Goal: Transaction & Acquisition: Book appointment/travel/reservation

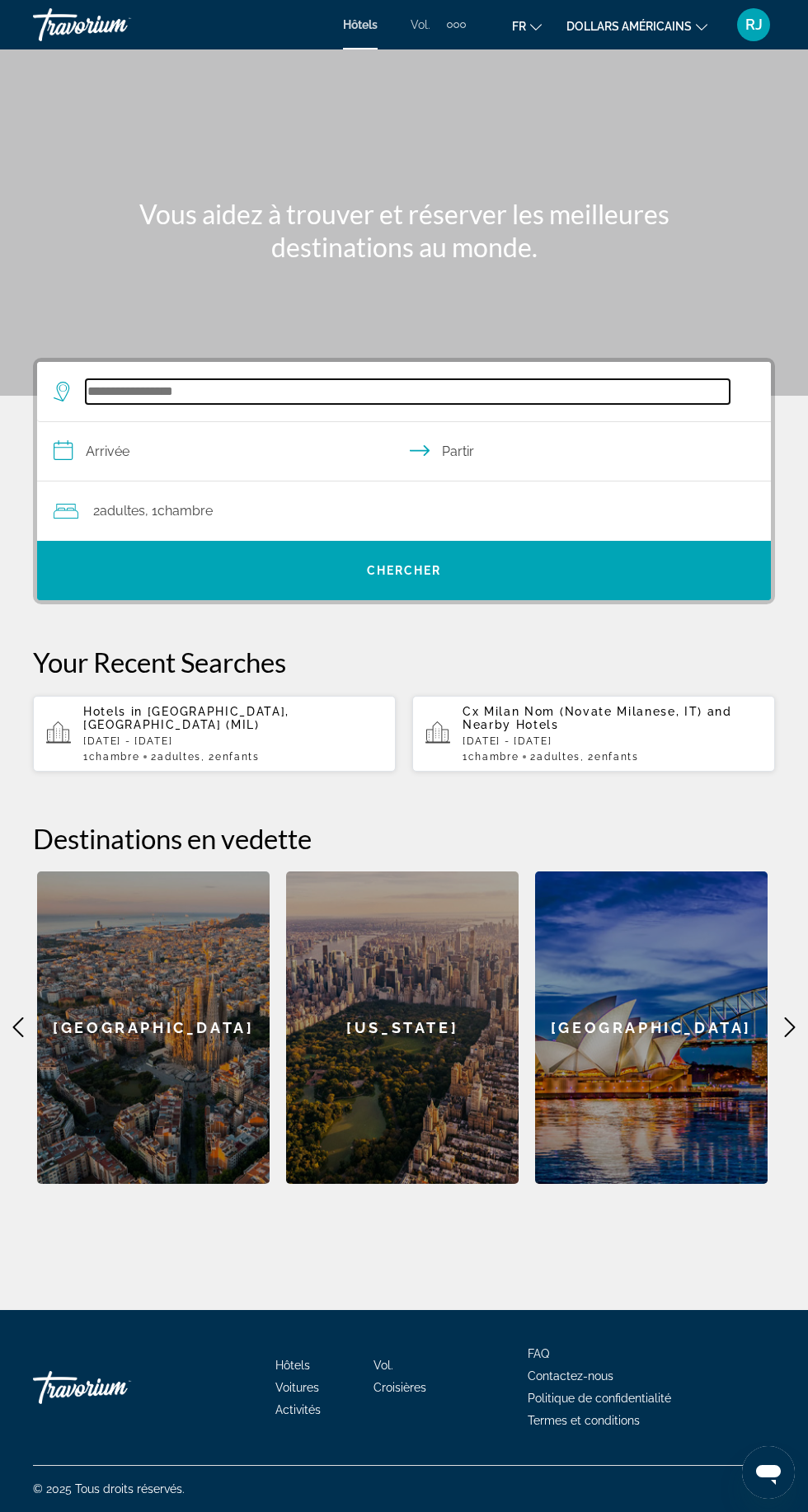
click at [217, 401] on input "Rechercher une destination hôtelière" at bounding box center [408, 391] width 644 height 25
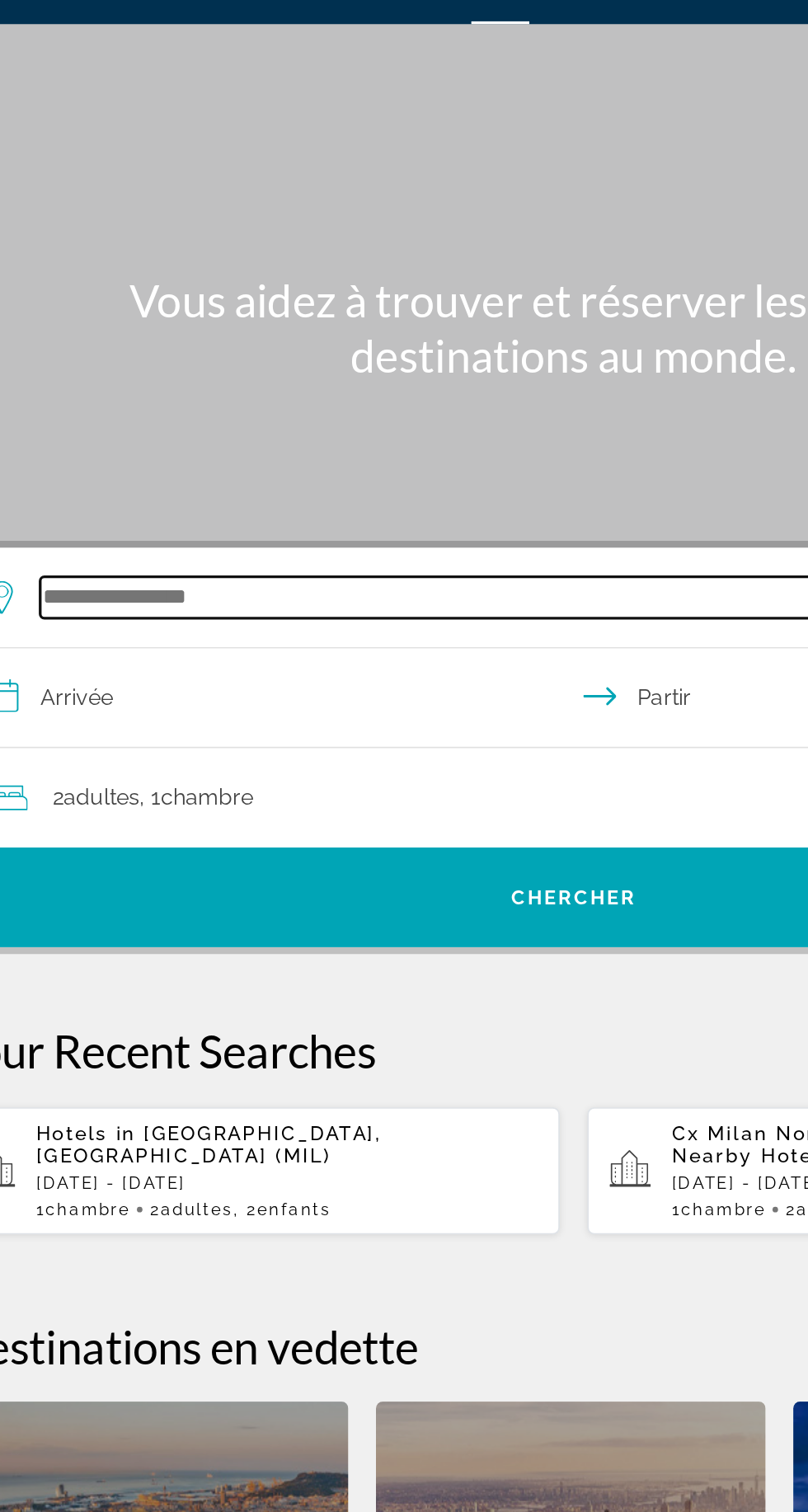
scroll to position [114, 0]
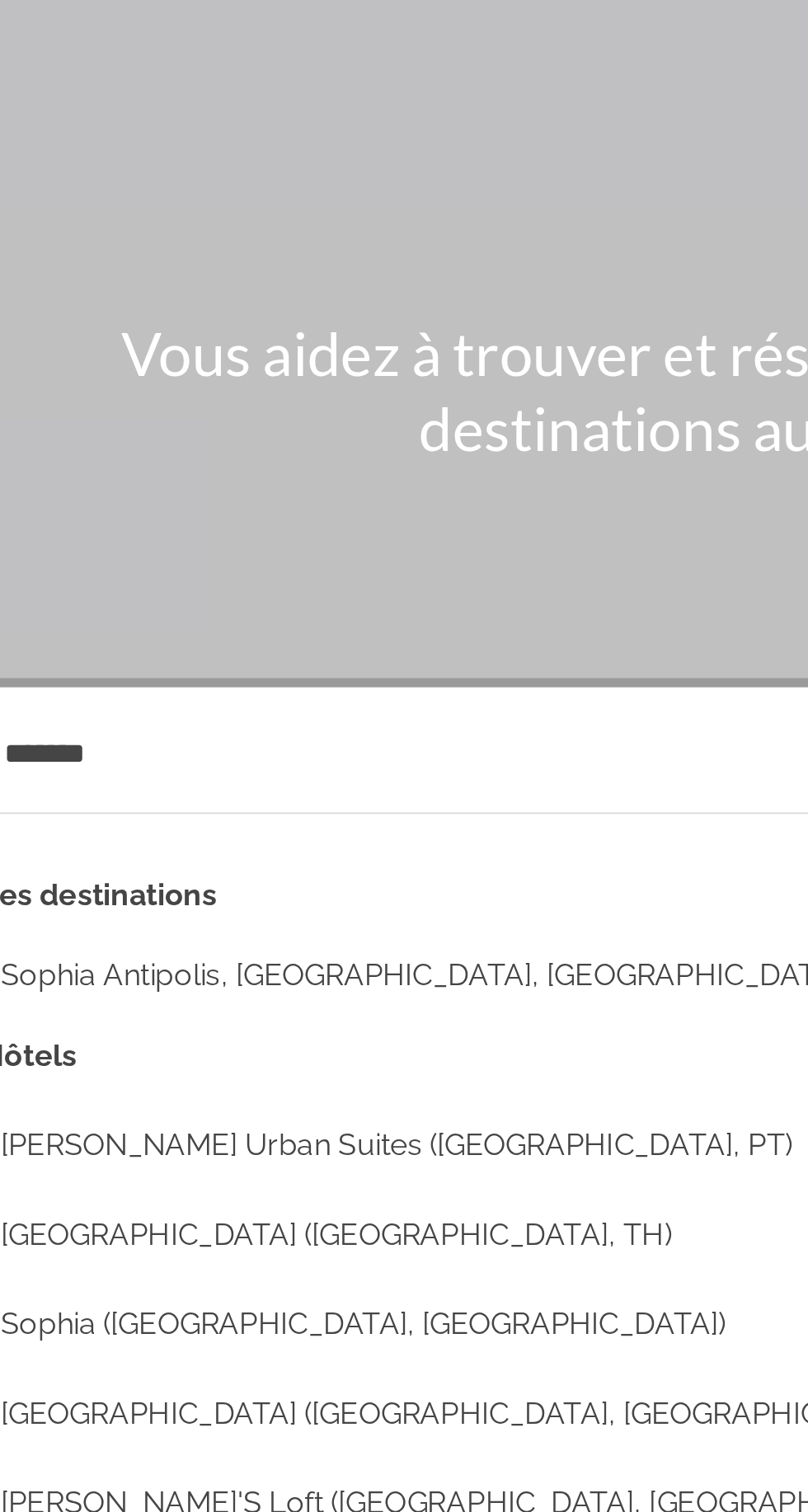
click at [145, 474] on button "Sophia Antipolis, [GEOGRAPHIC_DATA], [GEOGRAPHIC_DATA] (SXD)" at bounding box center [415, 489] width 677 height 31
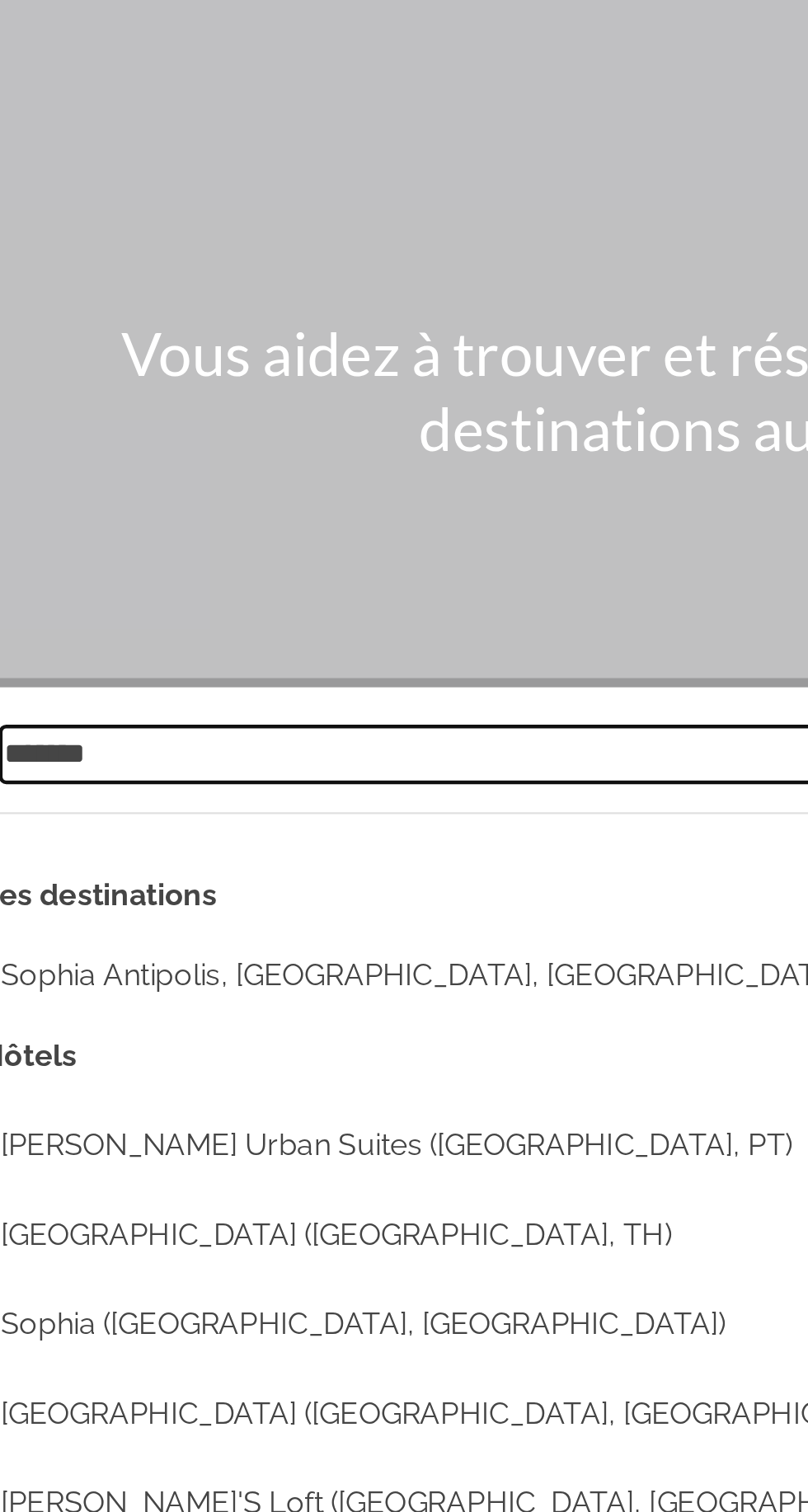
type input "**********"
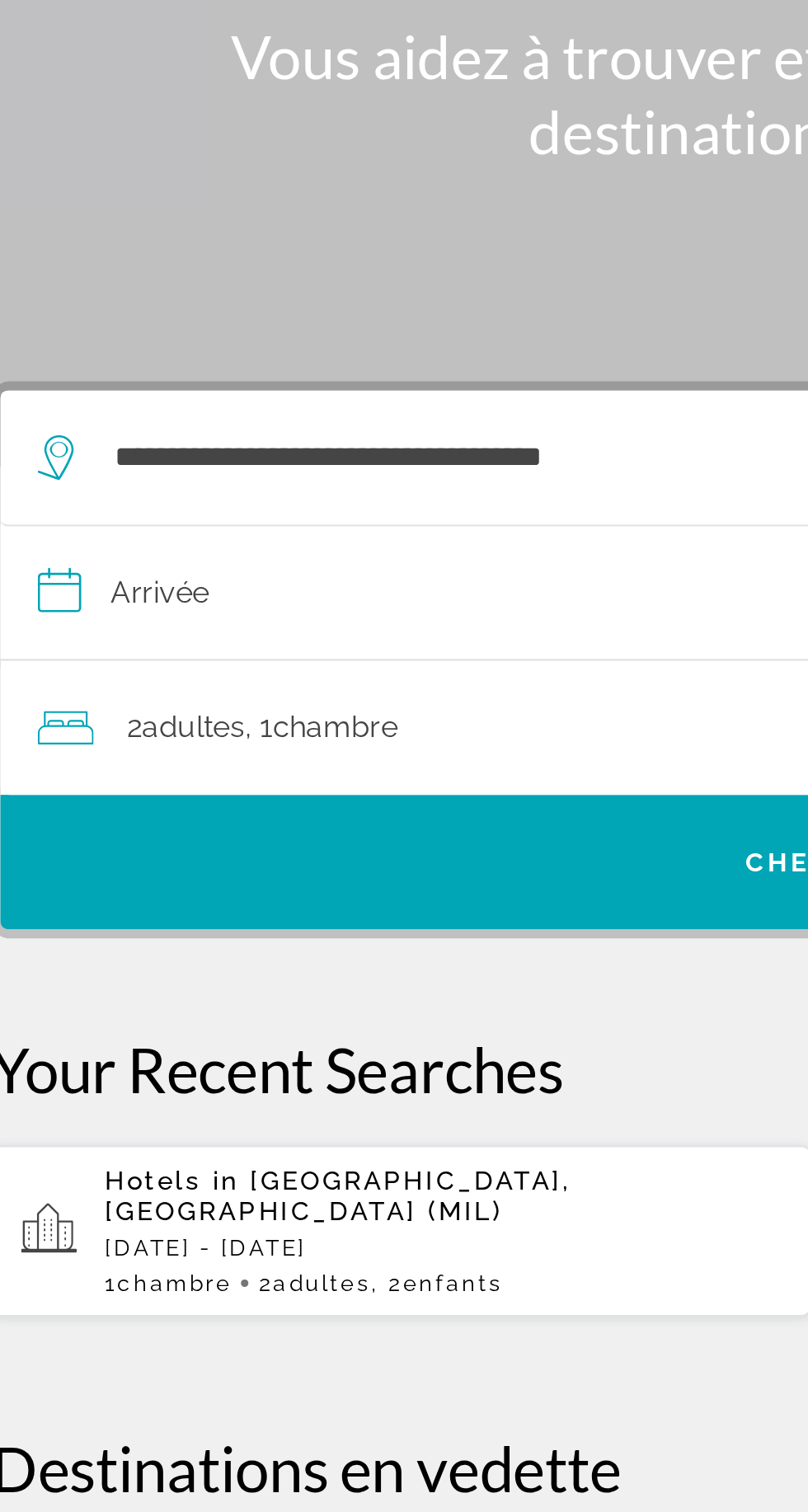
click at [71, 422] on input "**********" at bounding box center [408, 453] width 741 height 64
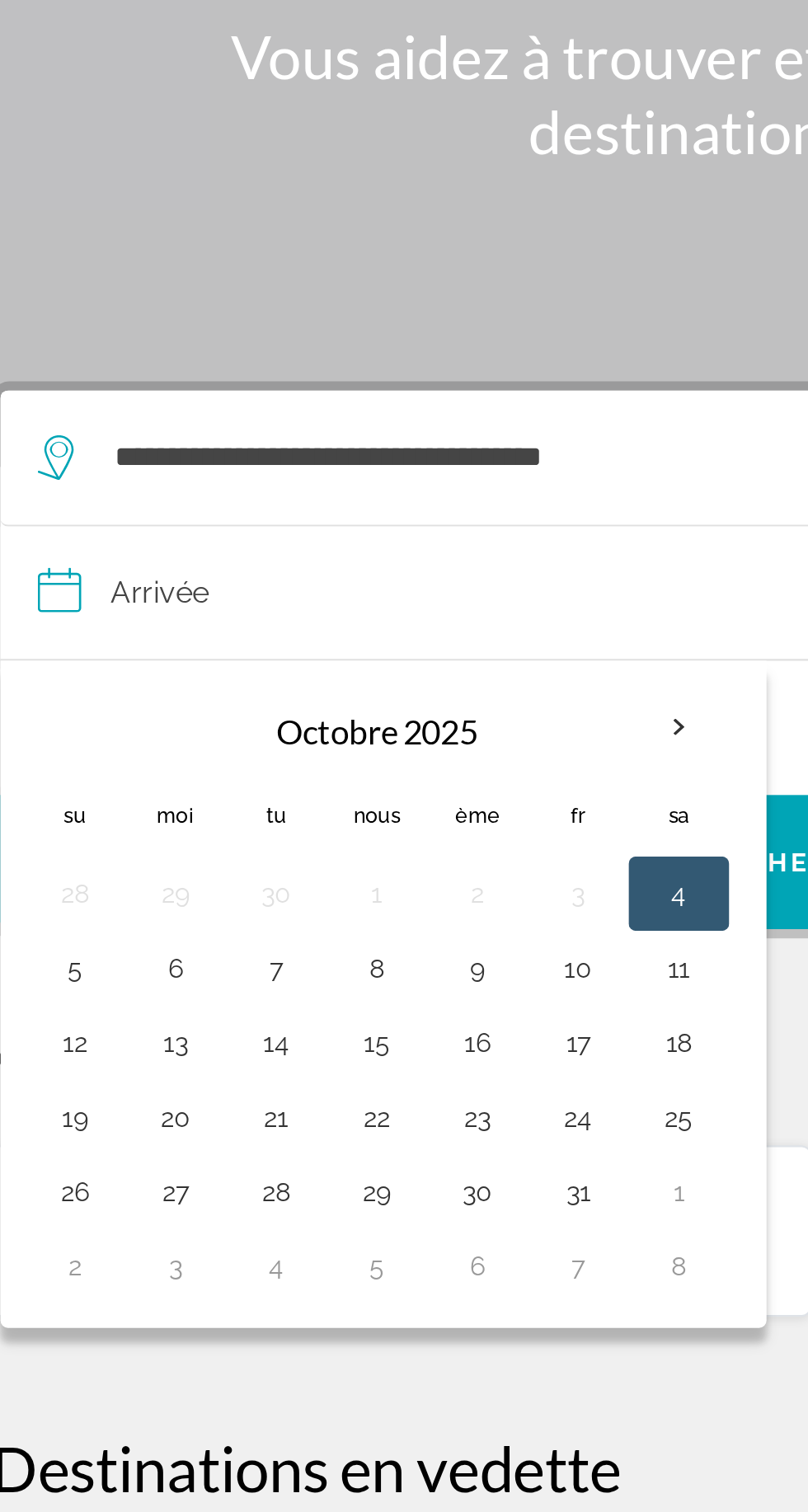
click at [195, 606] on button "8" at bounding box center [203, 617] width 26 height 23
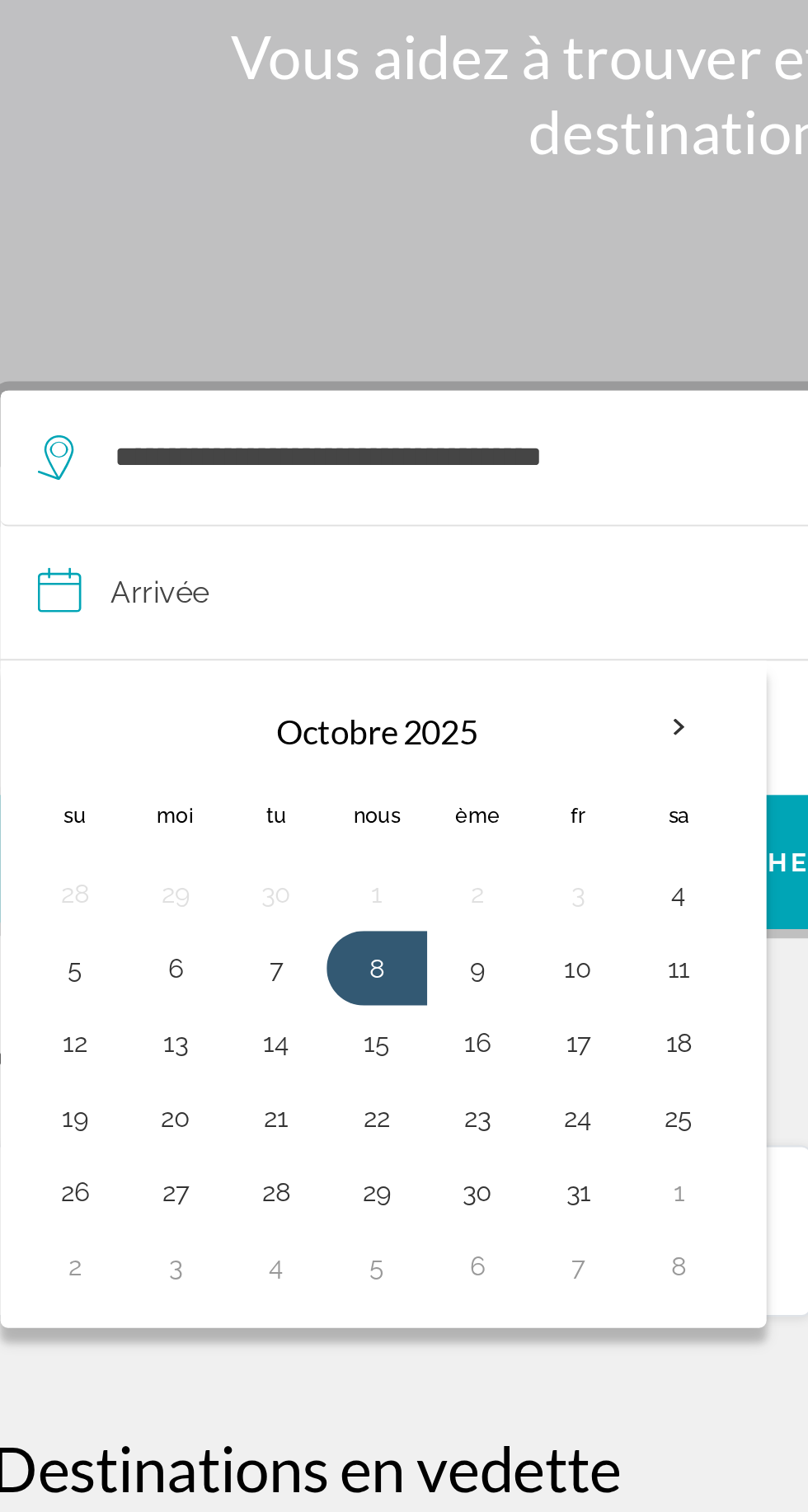
click at [243, 606] on button "9" at bounding box center [248, 617] width 26 height 23
type input "**********"
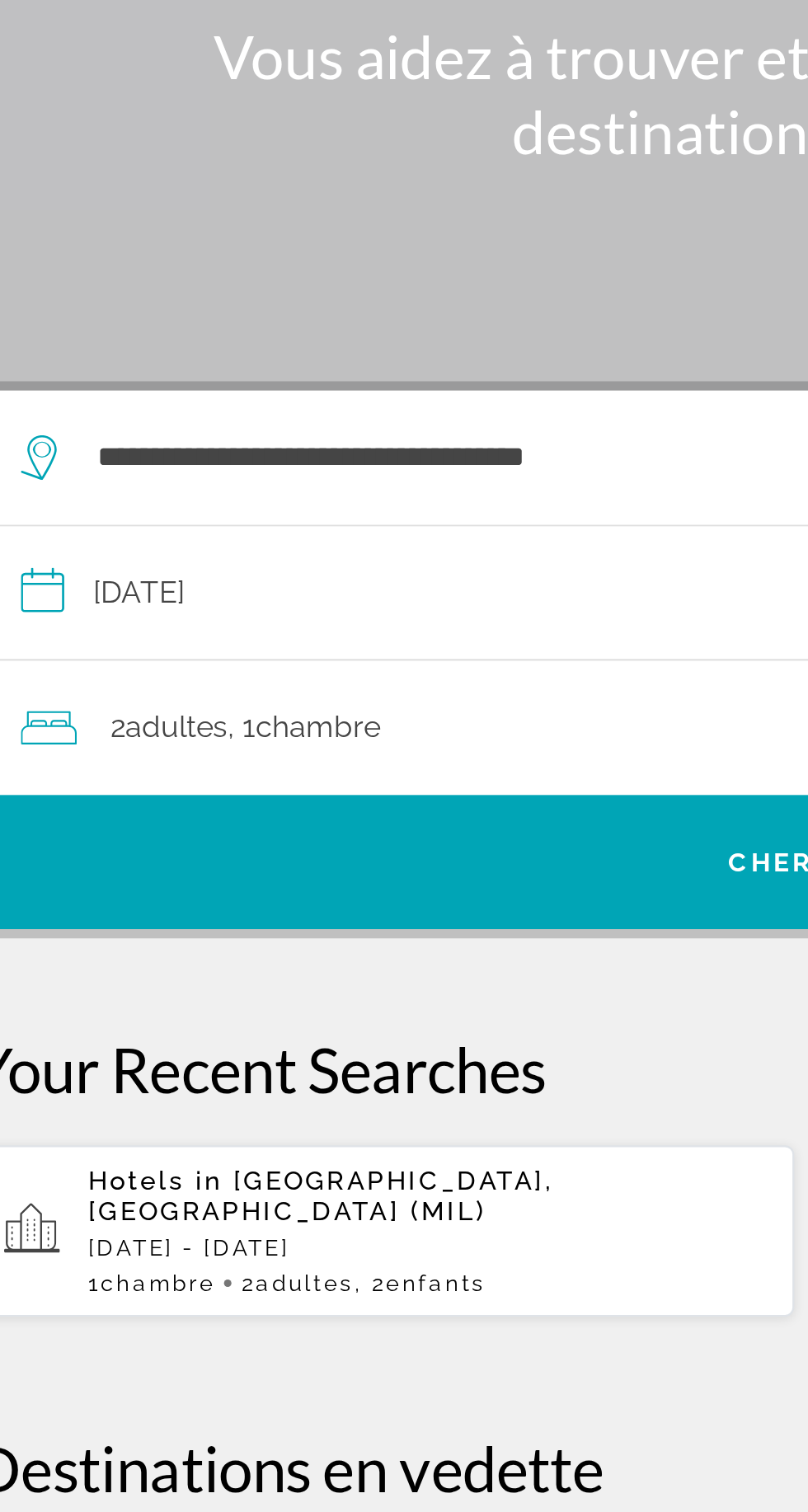
click at [144, 503] on font "adultes" at bounding box center [123, 510] width 46 height 15
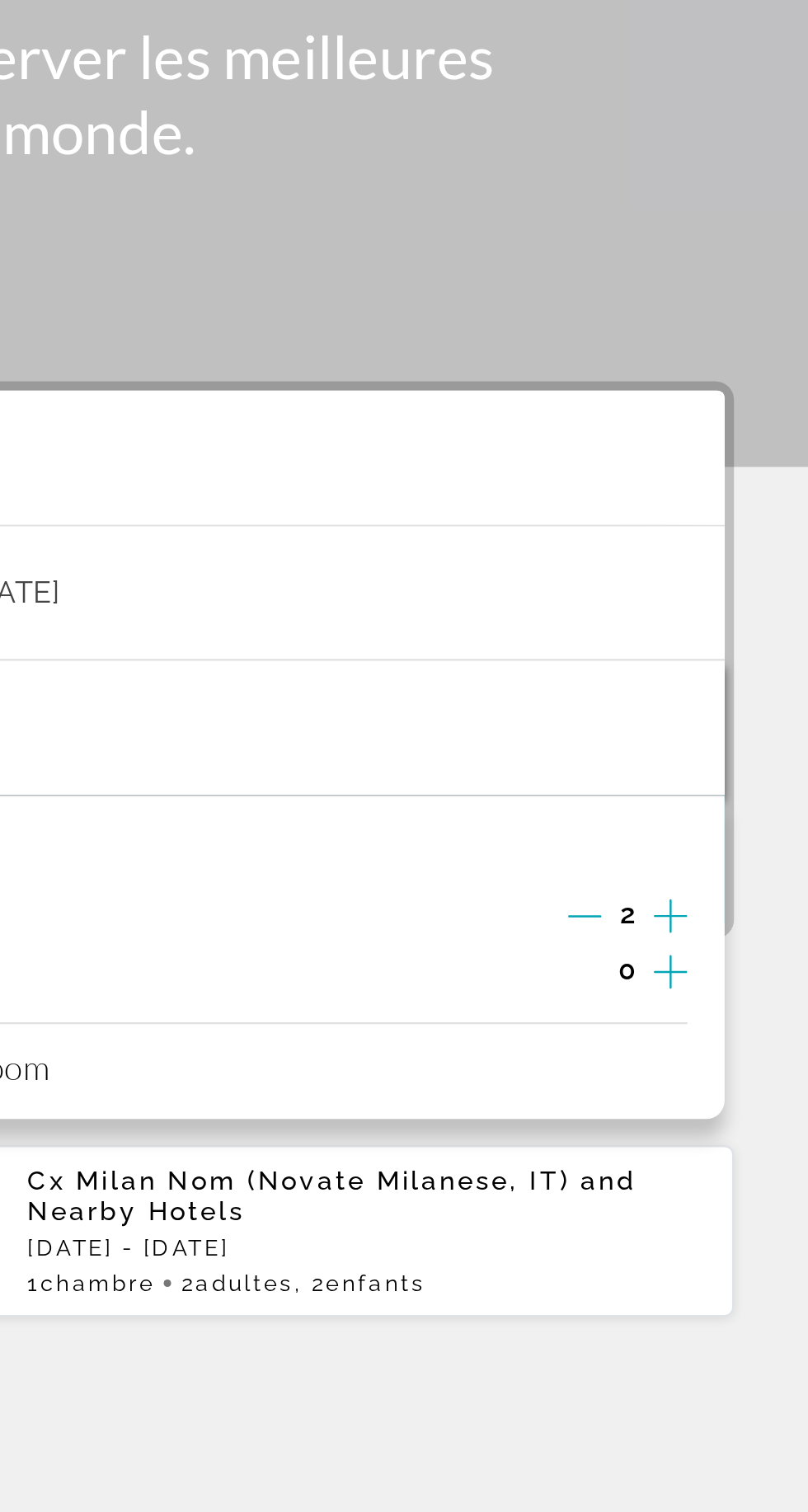
click at [710, 594] on icon "Decrement adults" at bounding box center [710, 594] width 15 height 1
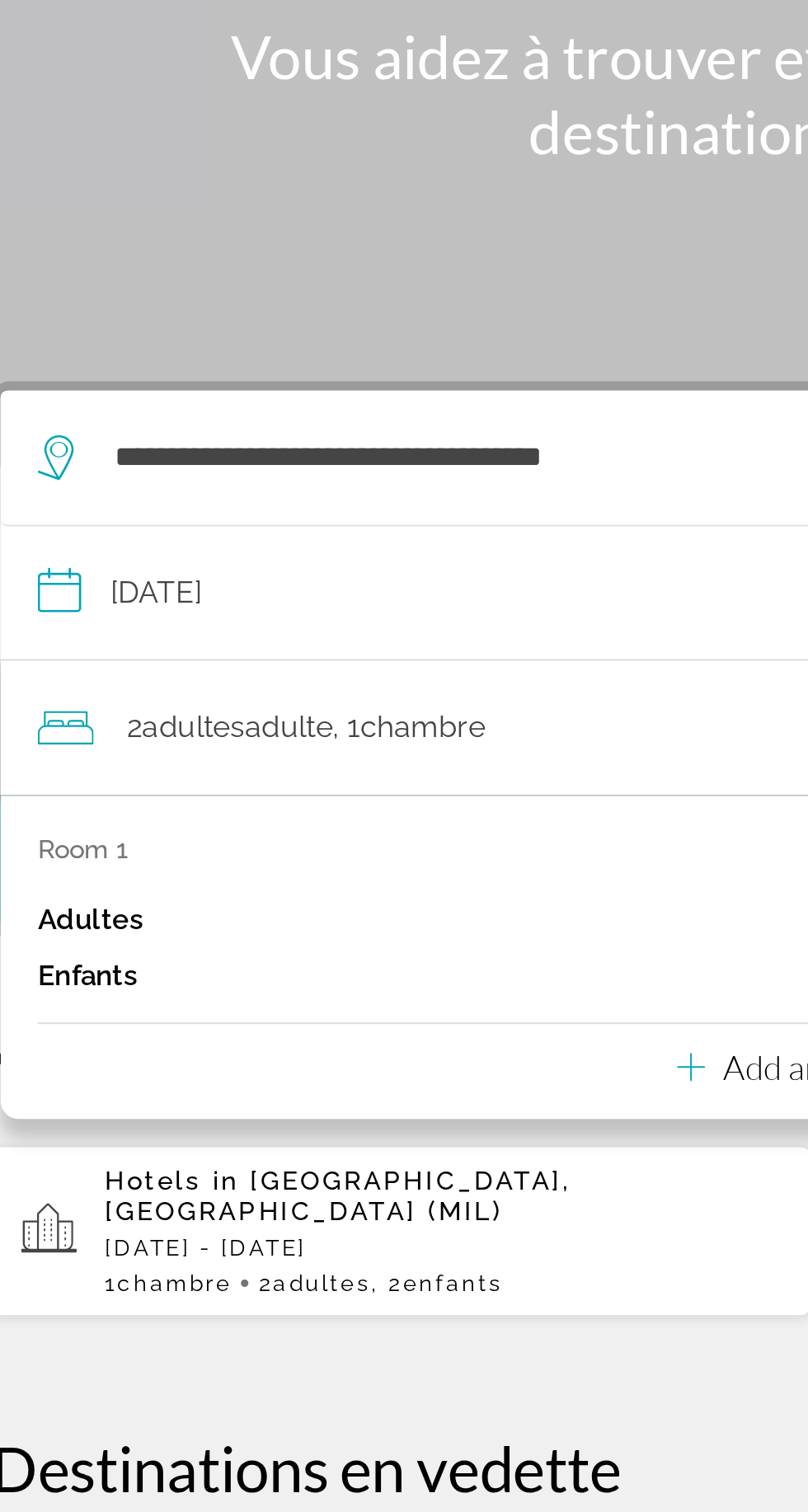
click at [365, 822] on h2 "Destinations en vedette" at bounding box center [404, 838] width 743 height 33
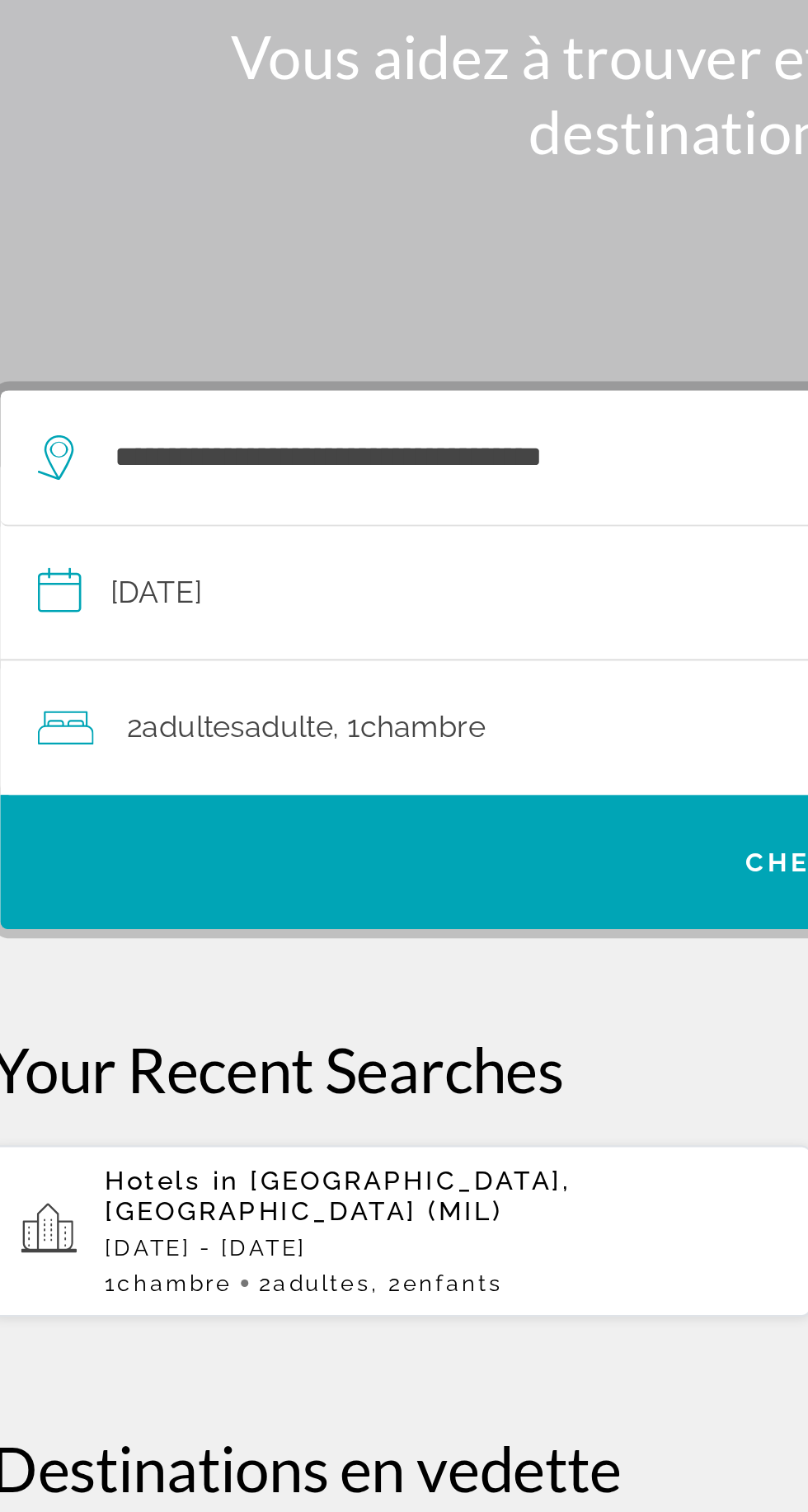
click at [206, 551] on span "Recherche" at bounding box center [404, 570] width 734 height 40
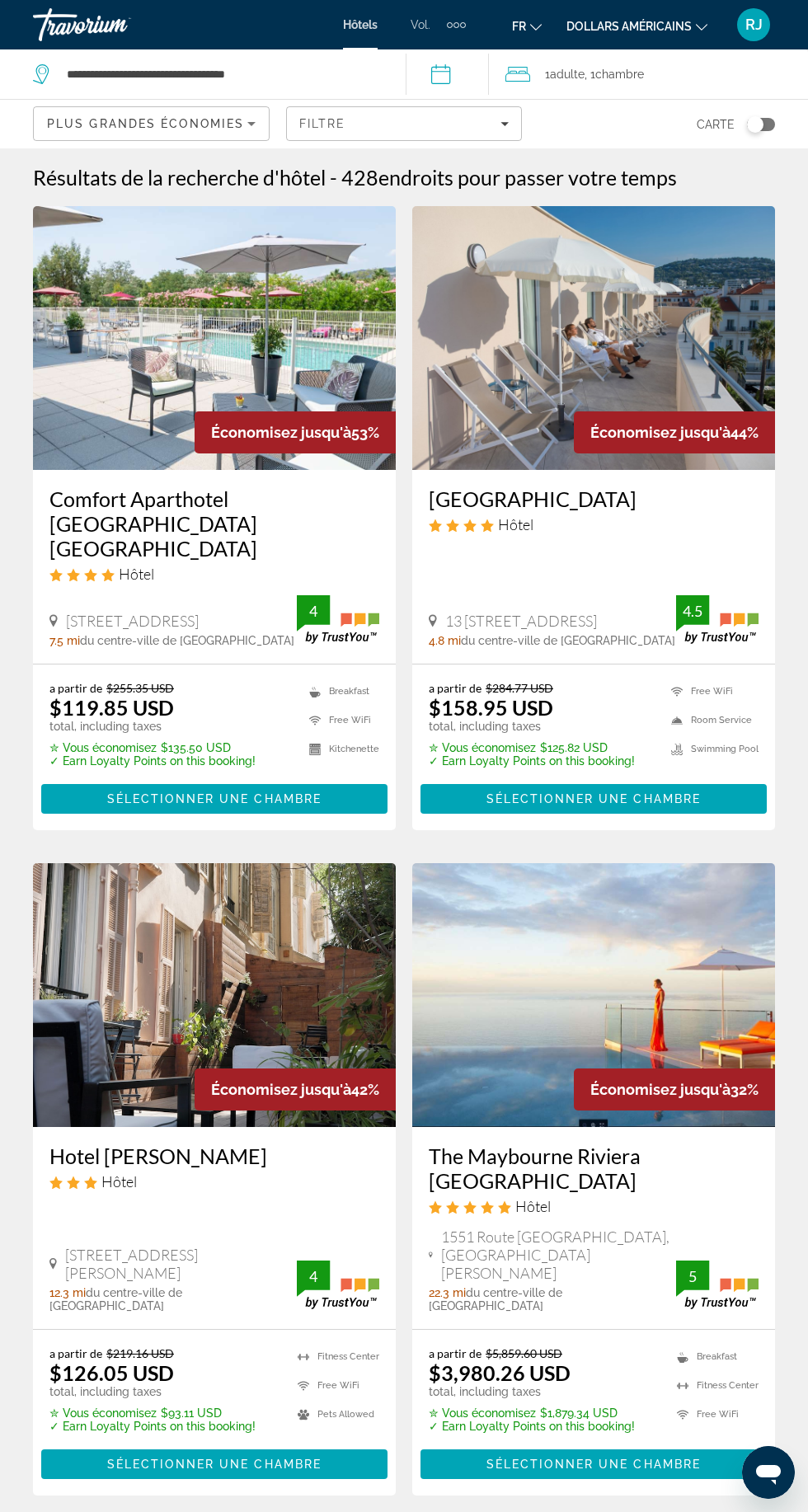
click at [634, 49] on div "1 Adulte Adultes , 1 Chambre pièces" at bounding box center [656, 74] width 303 height 49
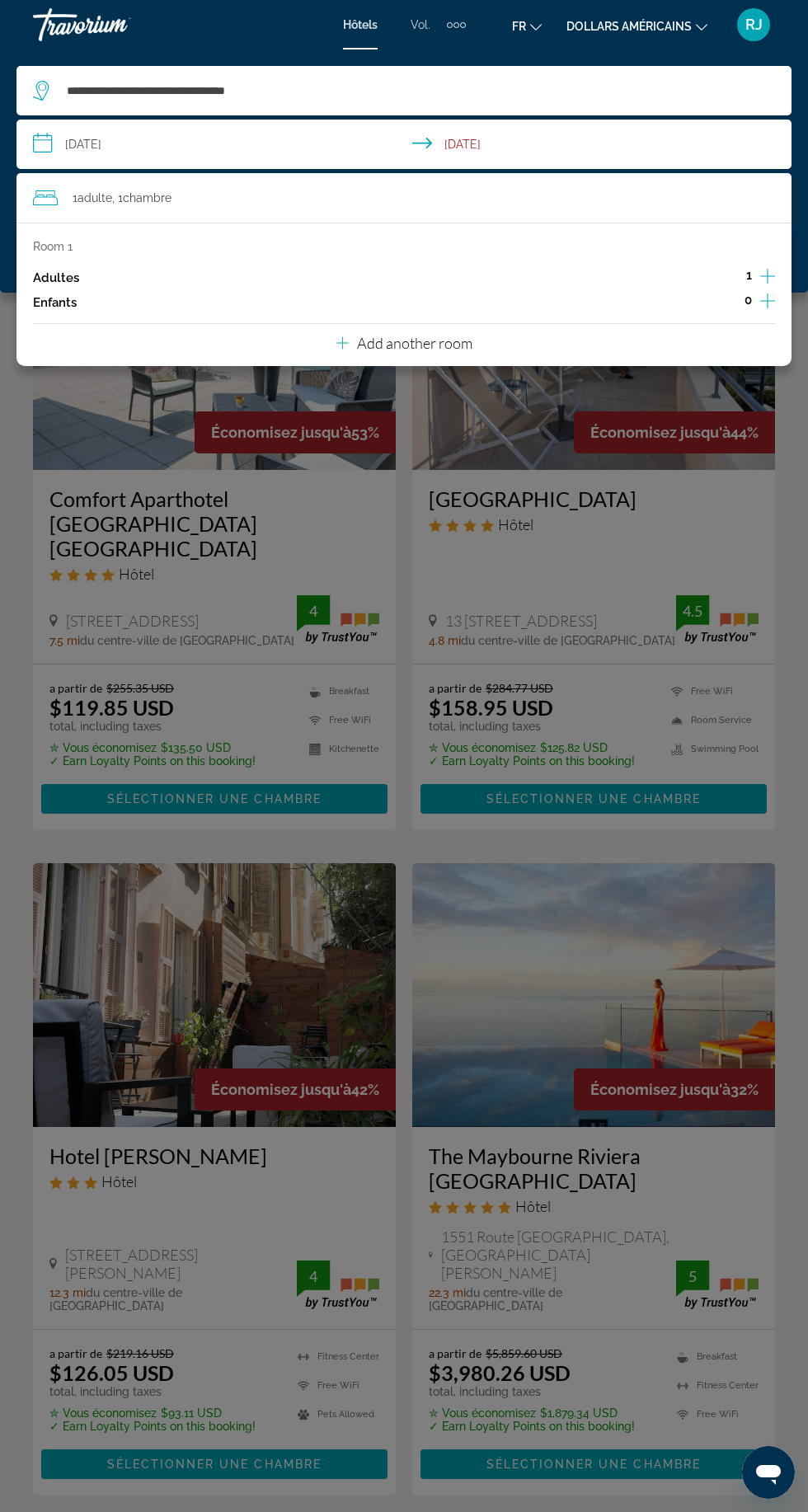
click at [624, 20] on font "dollars américains" at bounding box center [629, 26] width 125 height 14
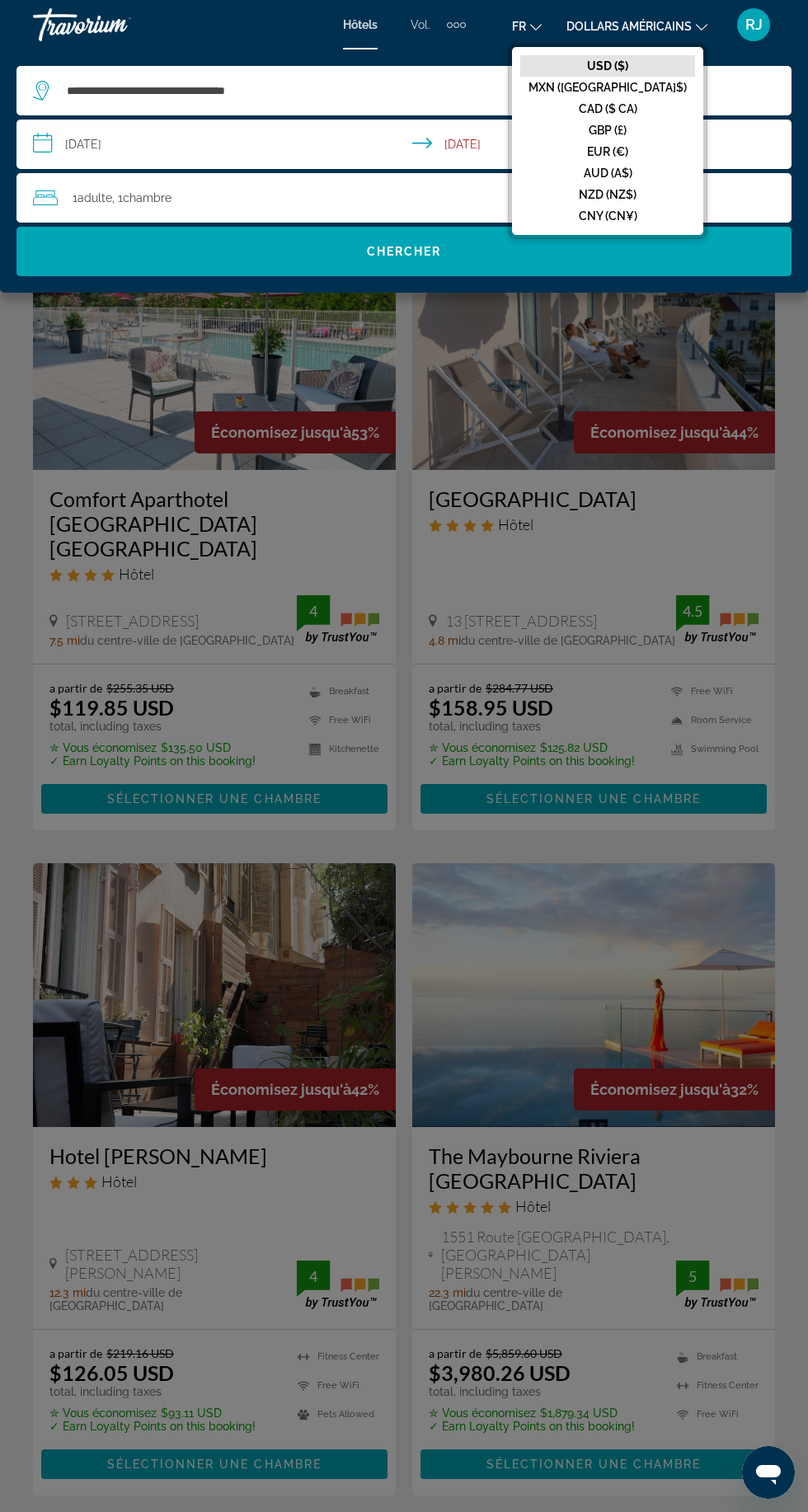
click at [628, 157] on font "EUR (€)" at bounding box center [608, 152] width 42 height 14
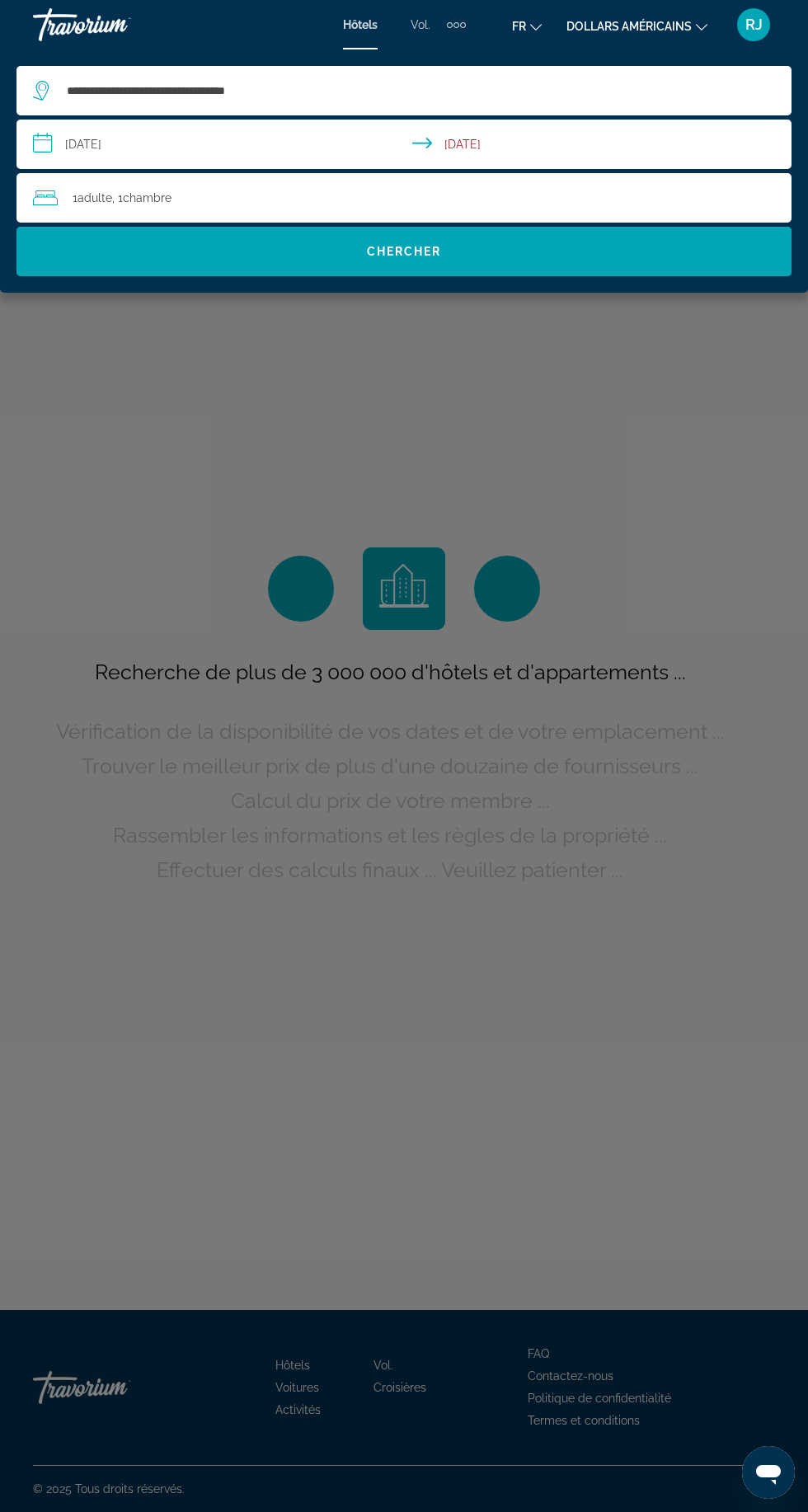
click at [798, 1090] on div "Contenu principal" at bounding box center [404, 756] width 808 height 1512
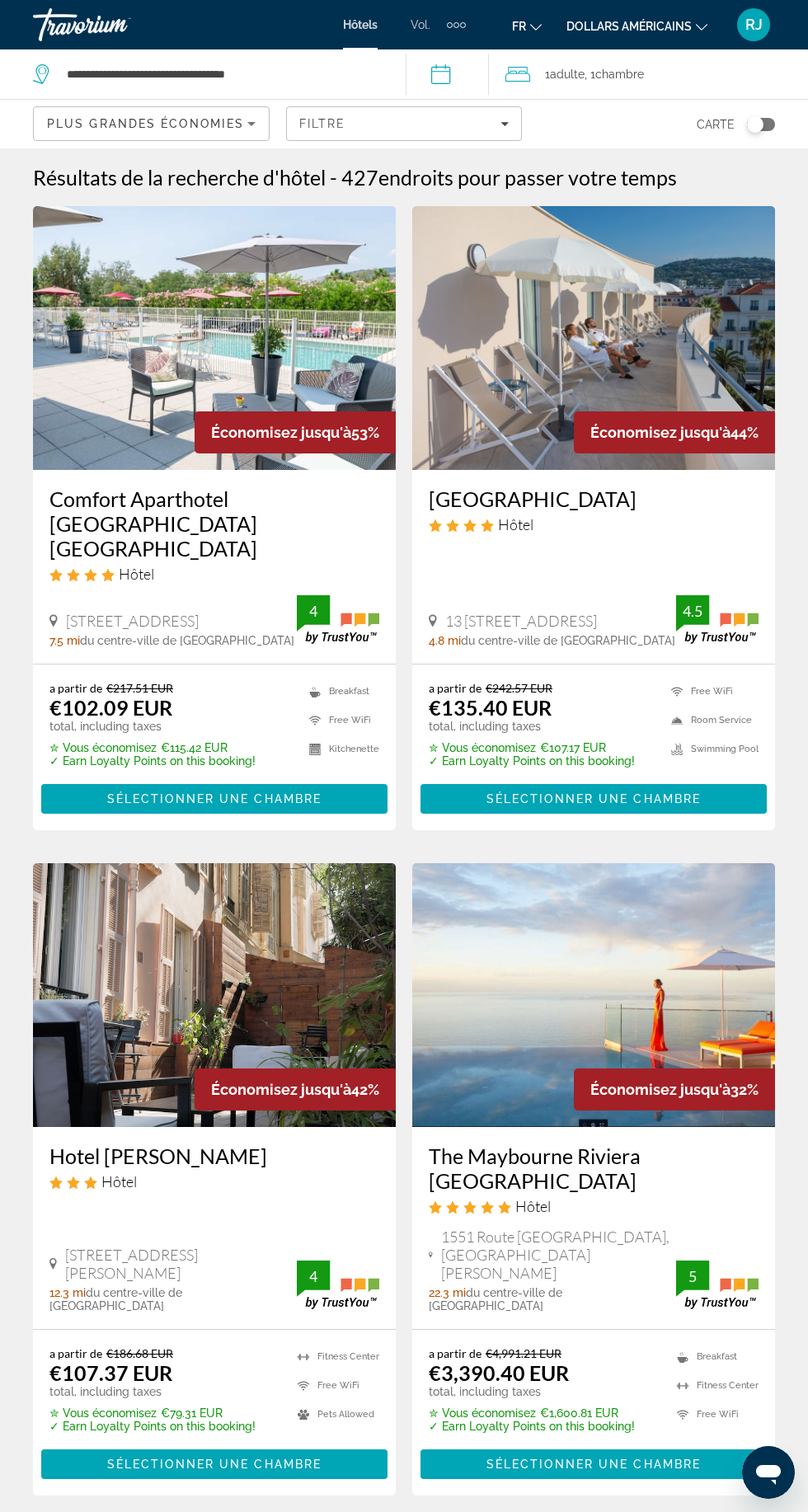
click at [338, 122] on span "Filtre" at bounding box center [322, 124] width 47 height 14
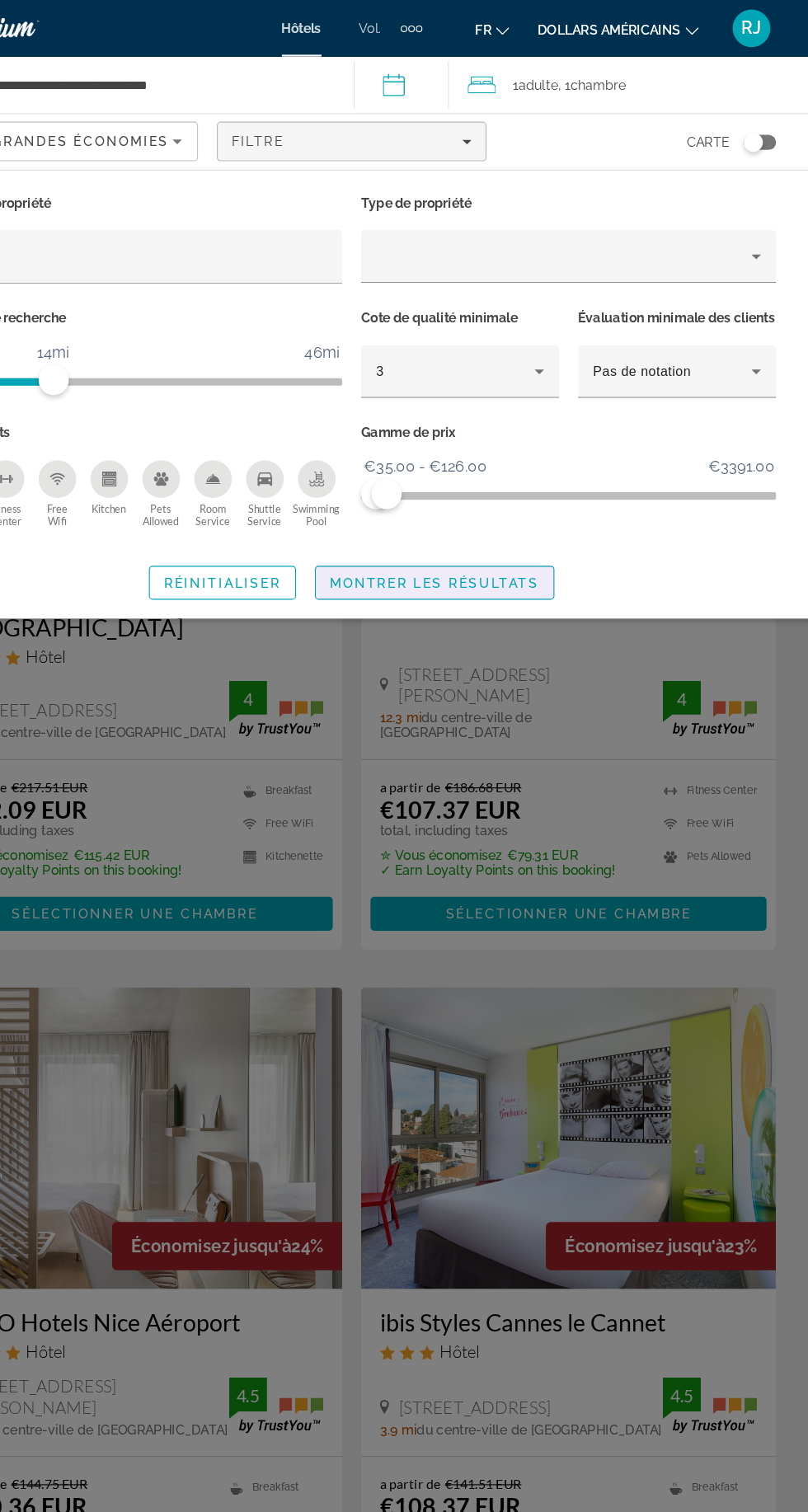
click at [513, 516] on span "Montrer les résultats" at bounding box center [476, 509] width 183 height 14
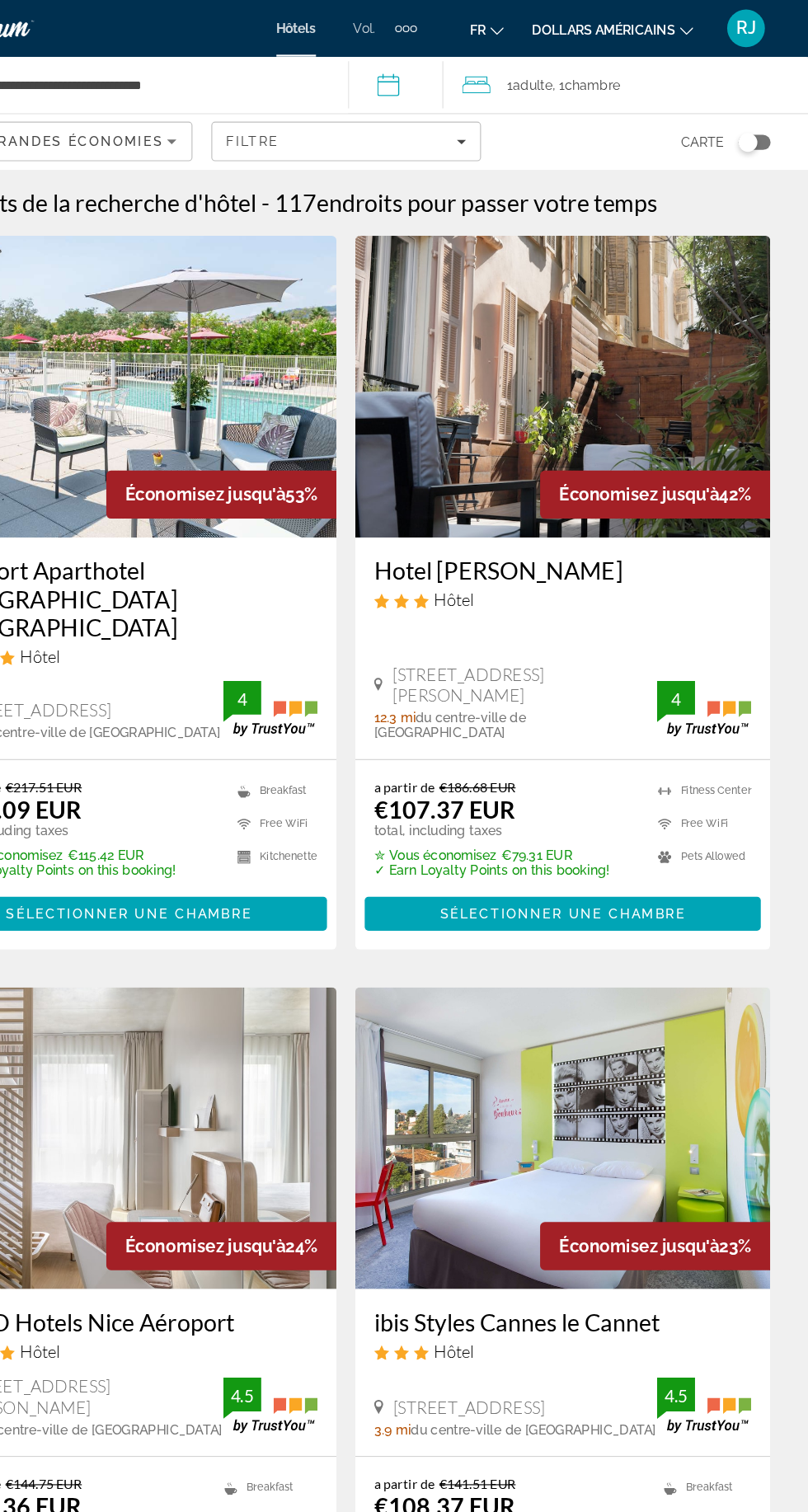
click at [745, 124] on button "Toggle map" at bounding box center [755, 125] width 41 height 15
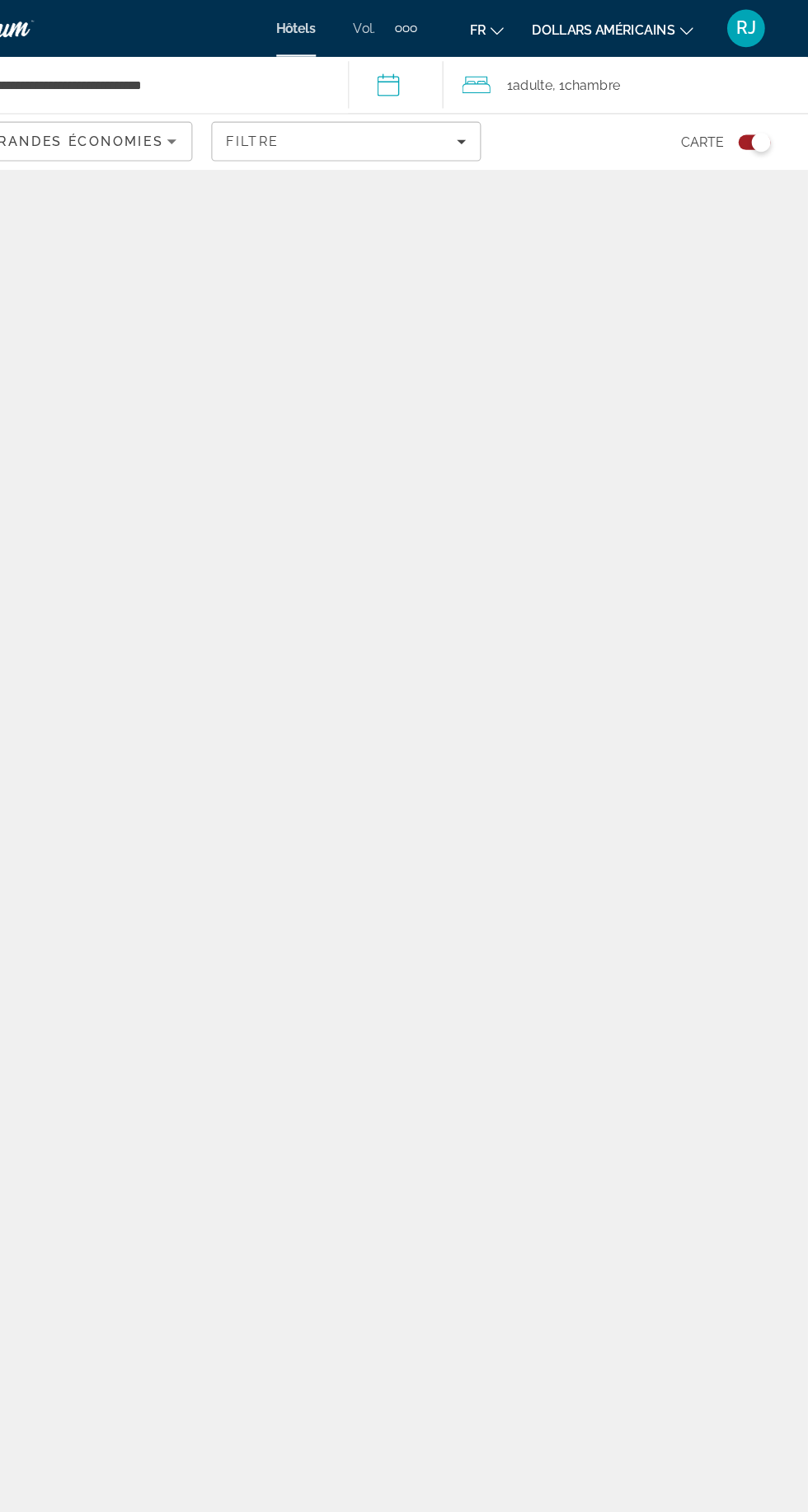
scroll to position [115, 0]
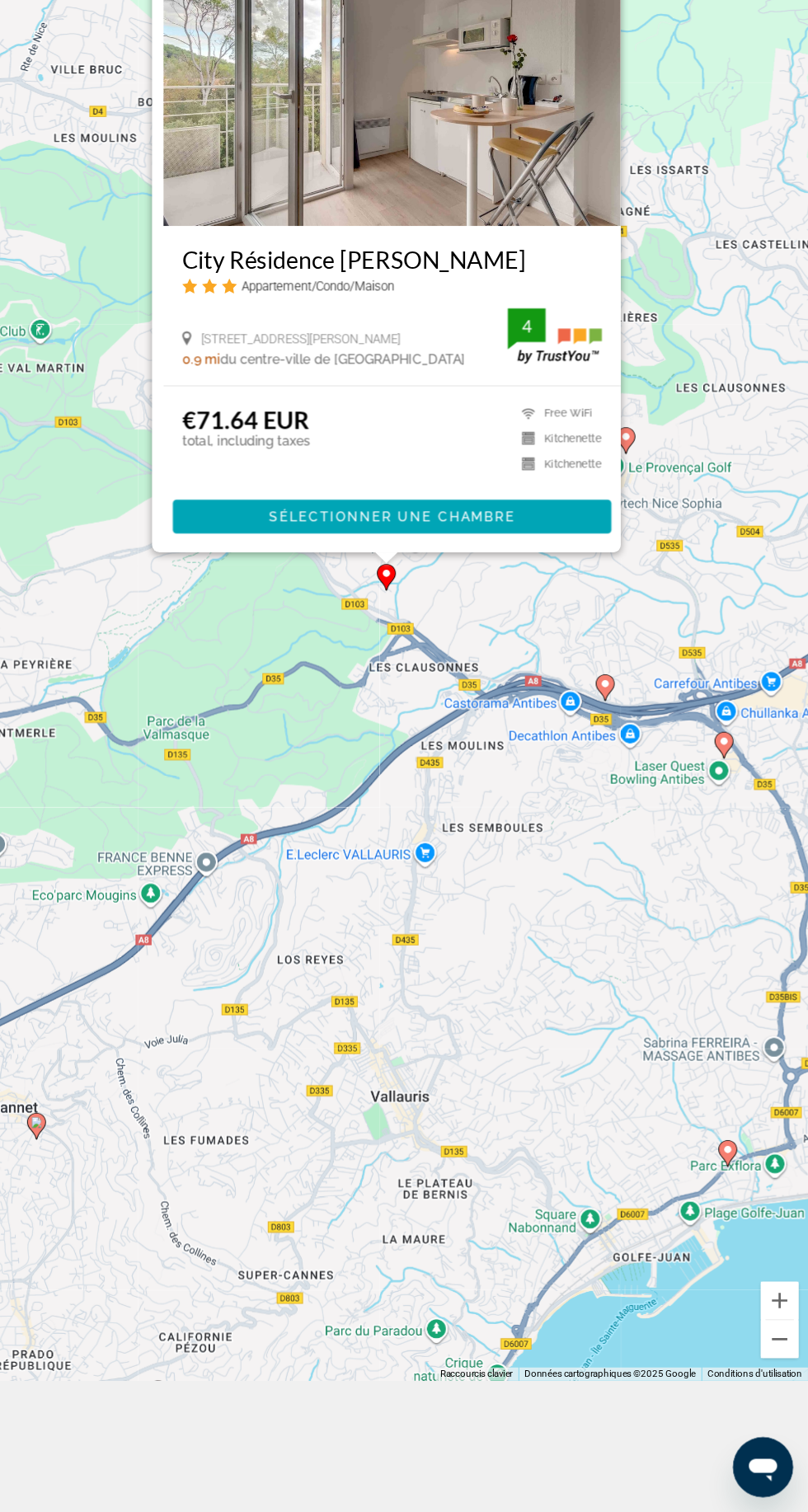
click at [433, 705] on icon "Contenu principal" at bounding box center [440, 693] width 15 height 21
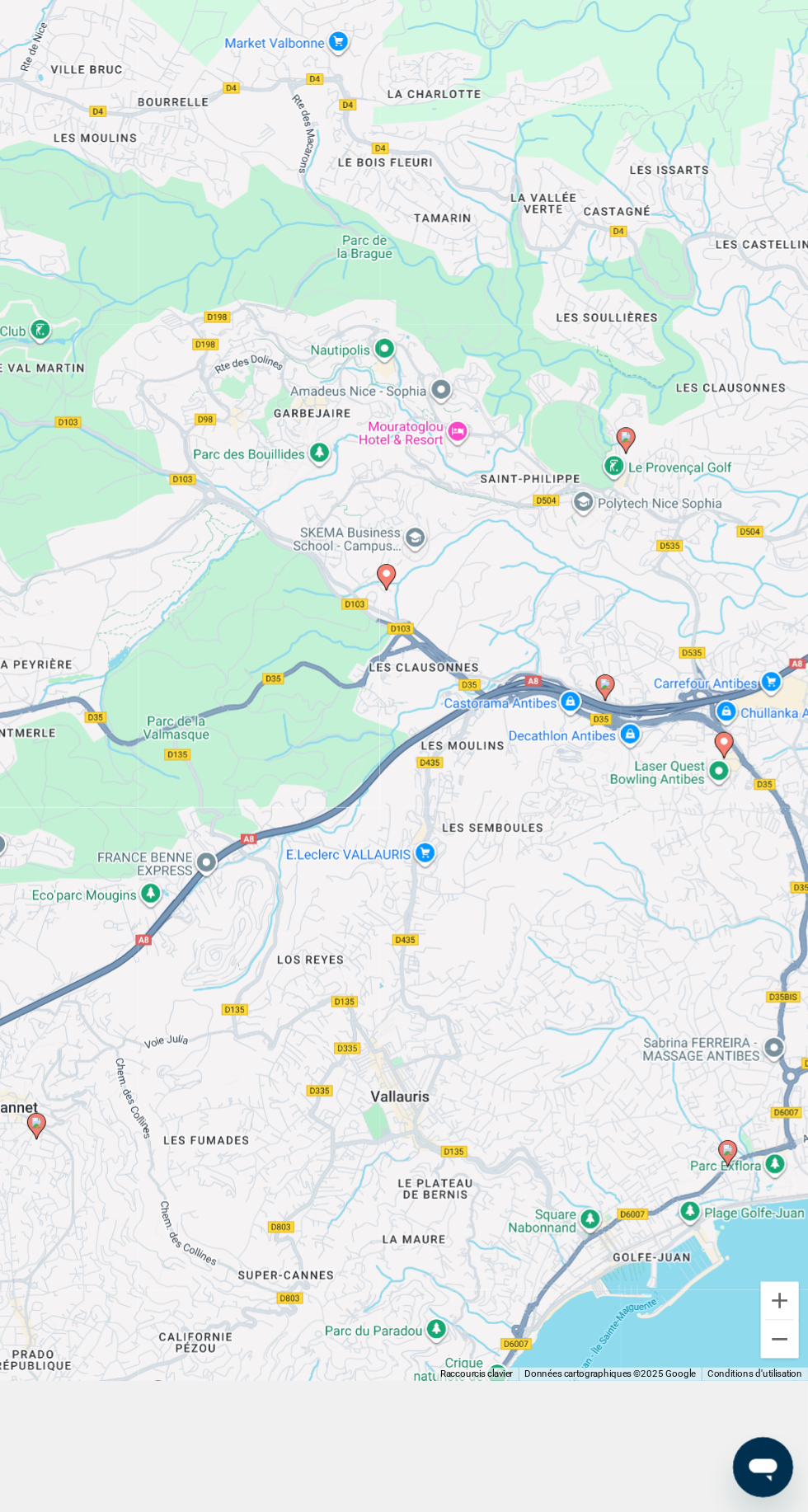
click at [733, 765] on div "Pour naviguer, appuyez sur les touches fléchées. Pour activer le glissement ave…" at bounding box center [404, 714] width 808 height 1364
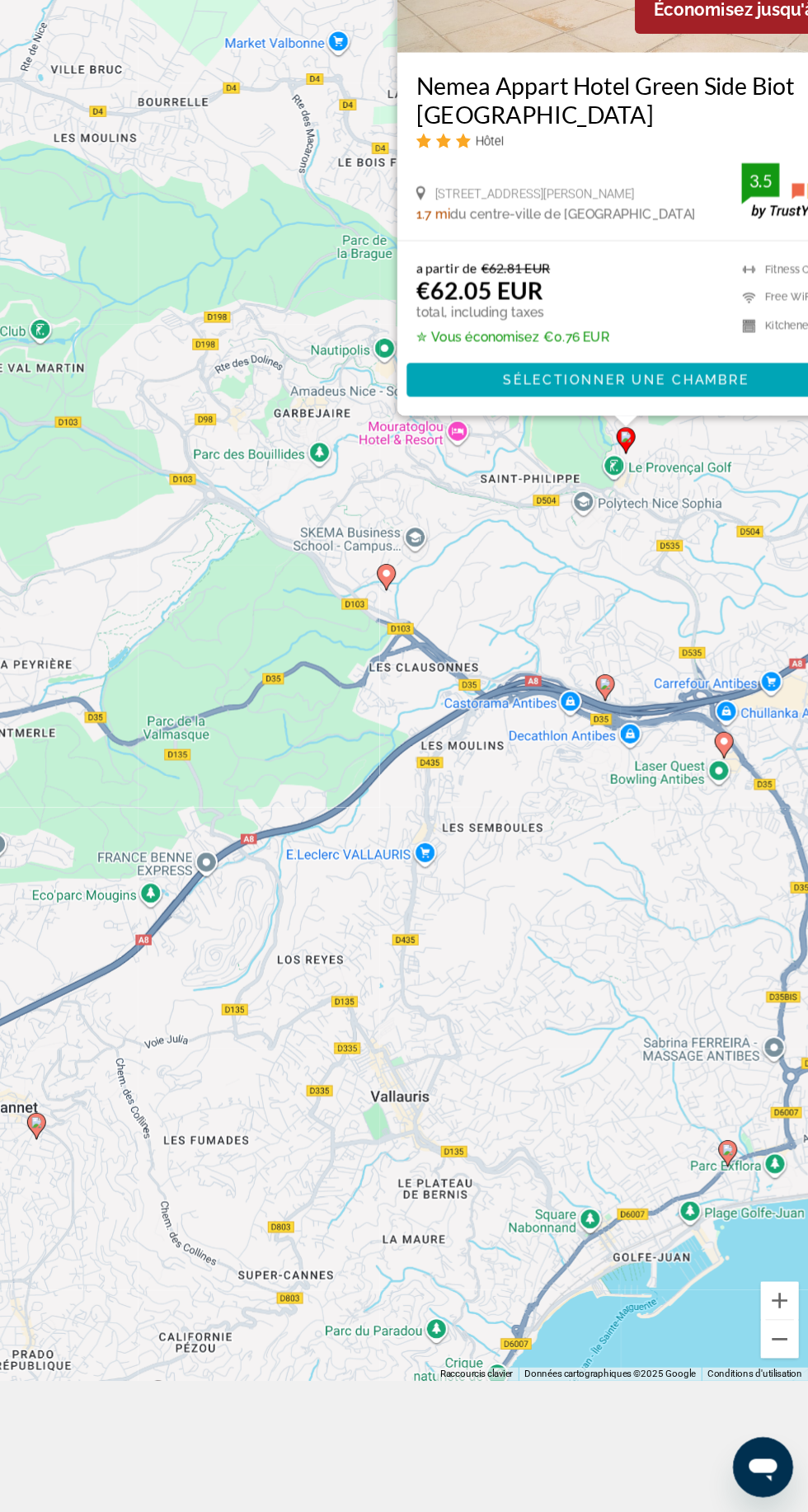
click at [649, 576] on image "Contenu principal" at bounding box center [649, 571] width 10 height 10
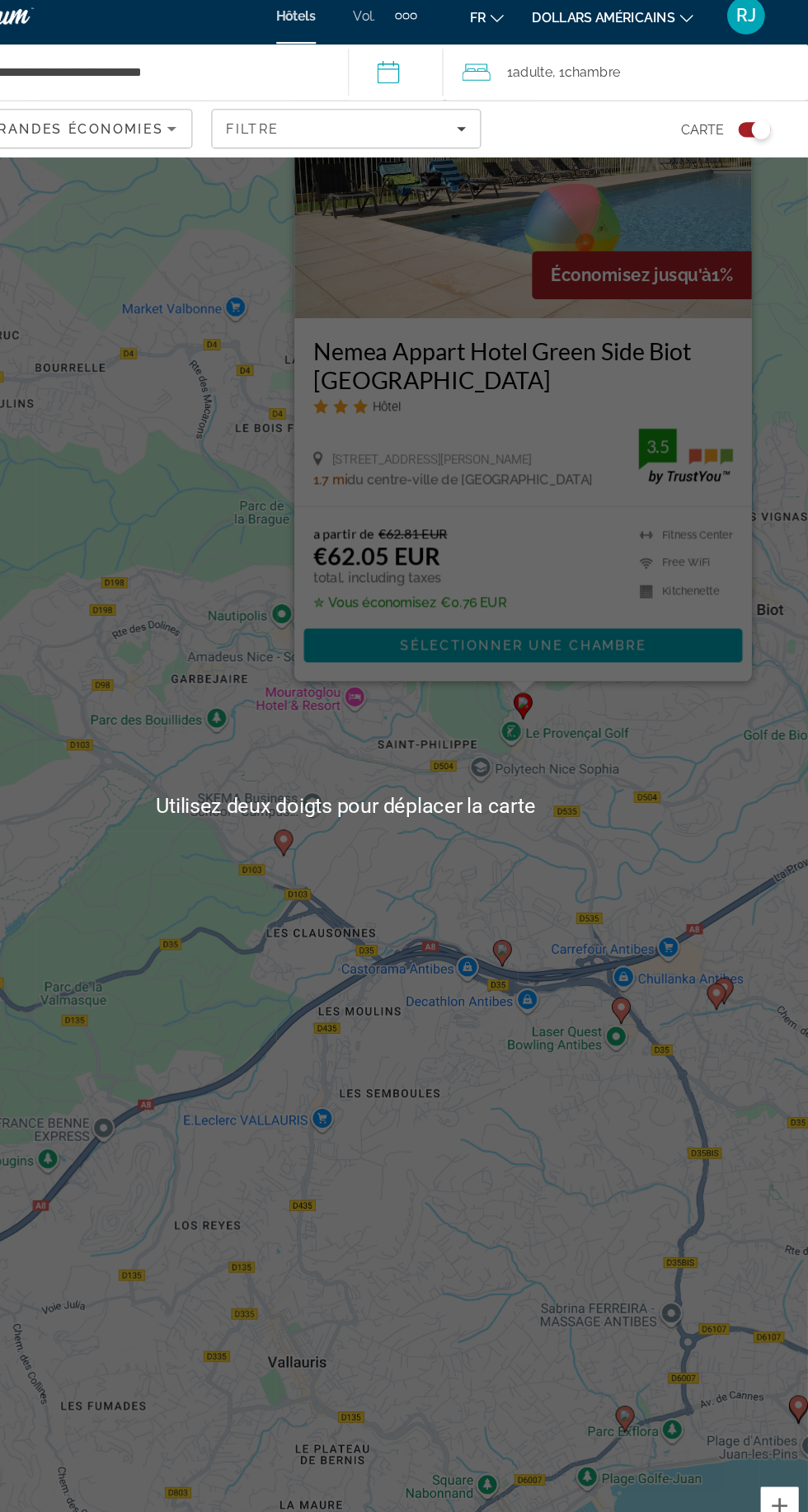
scroll to position [114, 0]
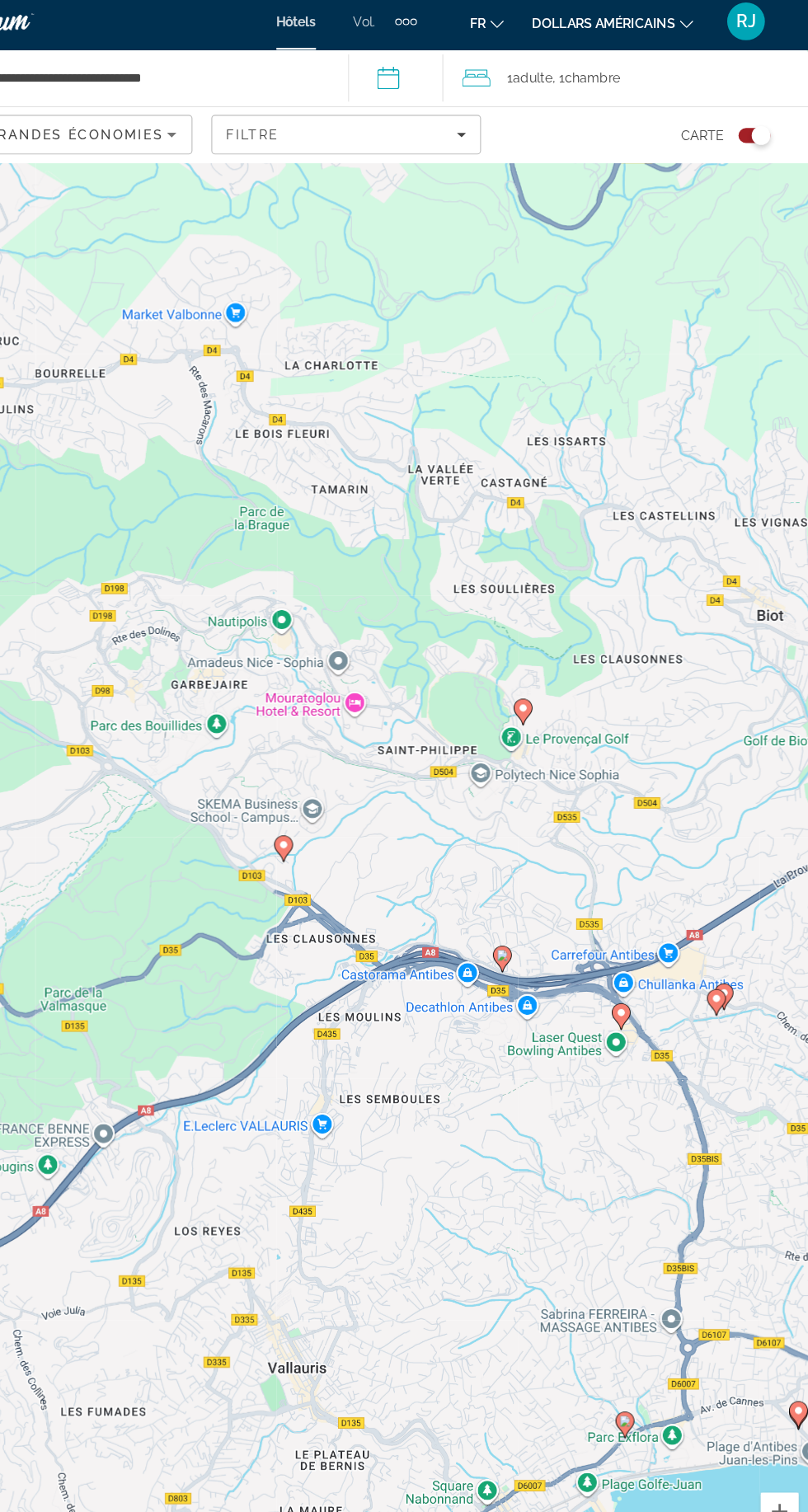
click at [522, 842] on div "Pour activer le glissement avec le clavier, appuyez sur Alt+Entrée. Une fois ce…" at bounding box center [404, 715] width 808 height 1364
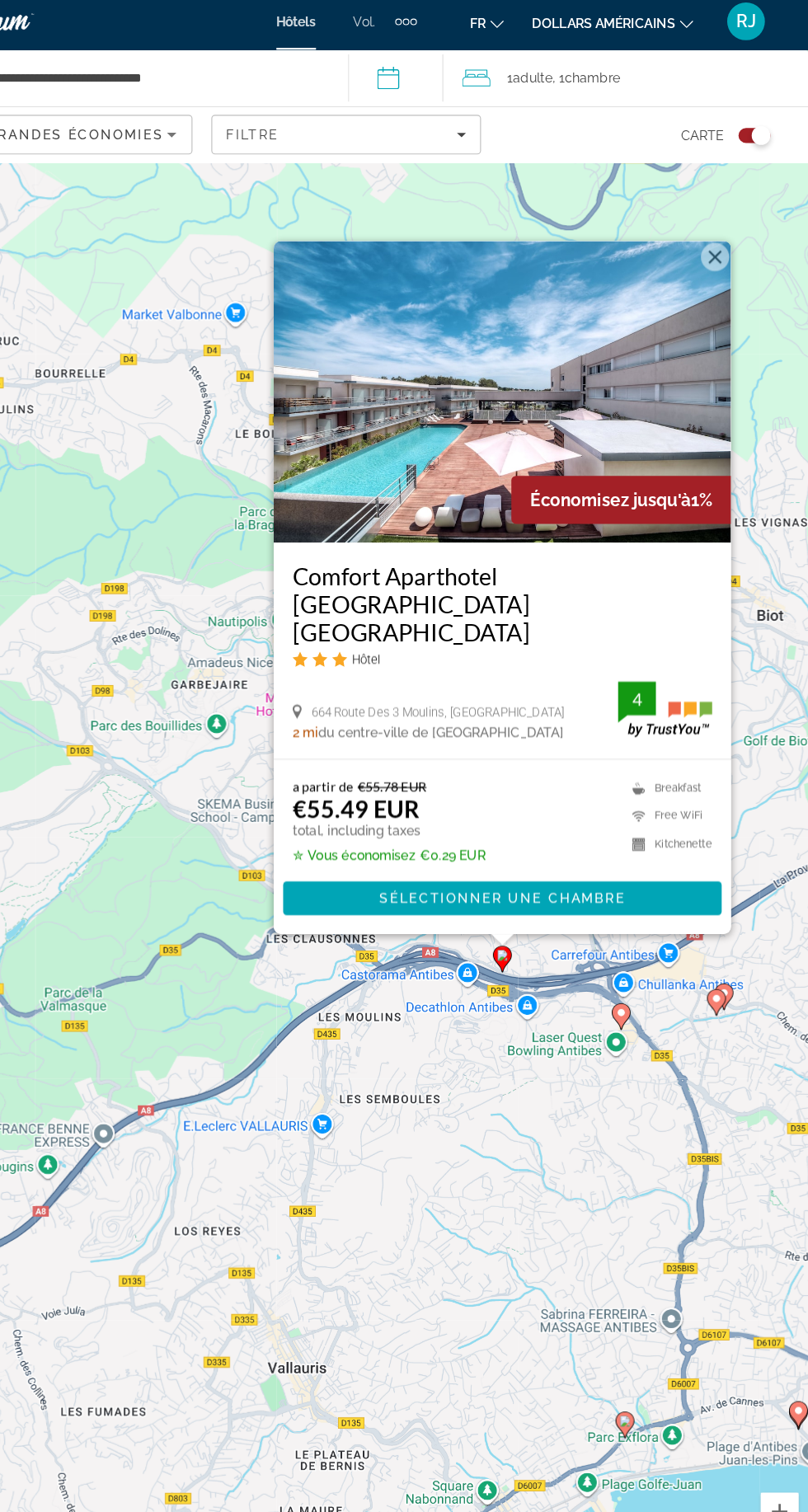
click at [541, 846] on image "Contenu principal" at bounding box center [541, 841] width 10 height 10
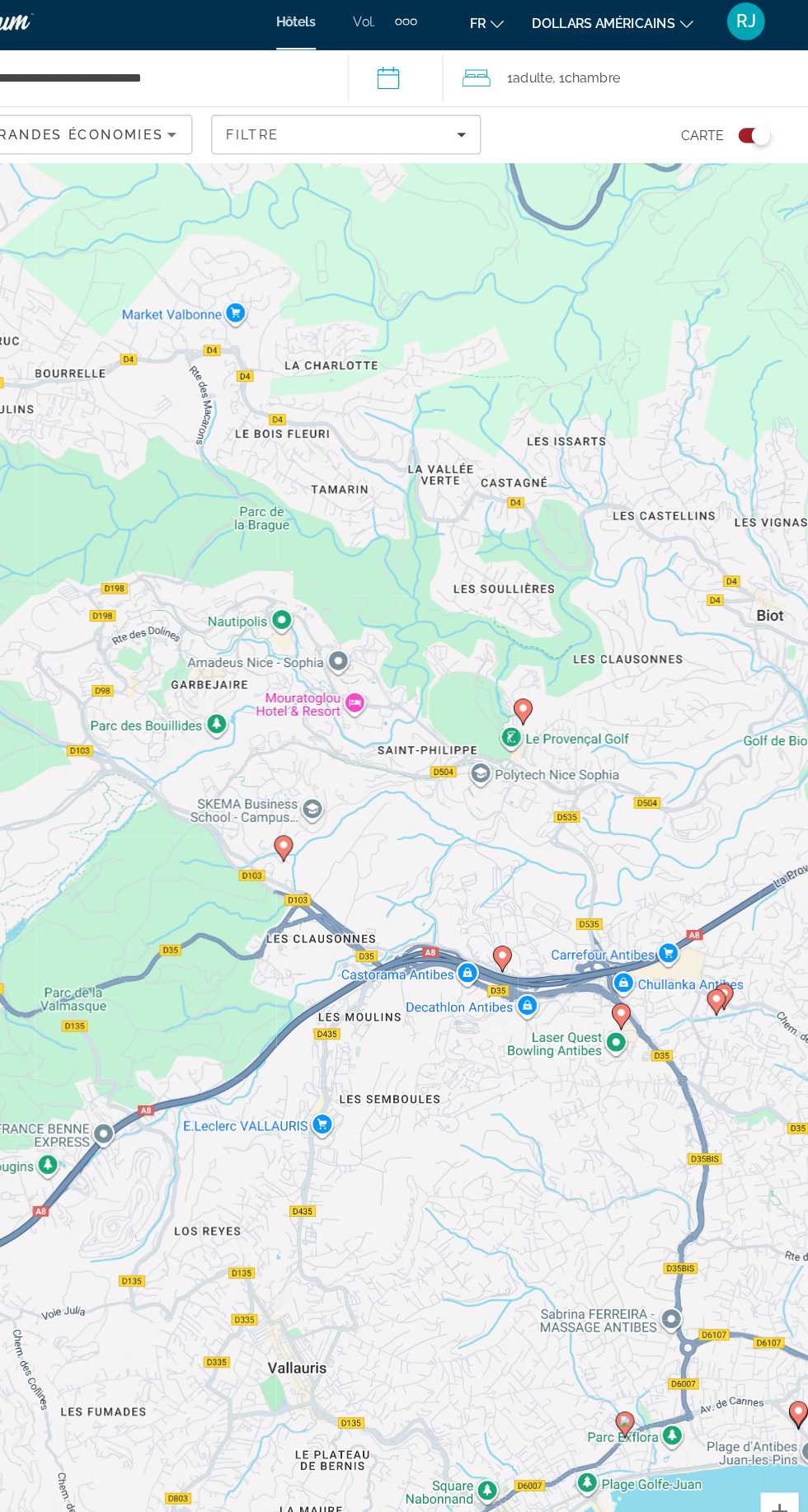
click at [530, 1118] on div "Pour naviguer, appuyez sur les touches fléchées. Pour activer le glissement ave…" at bounding box center [404, 715] width 808 height 1364
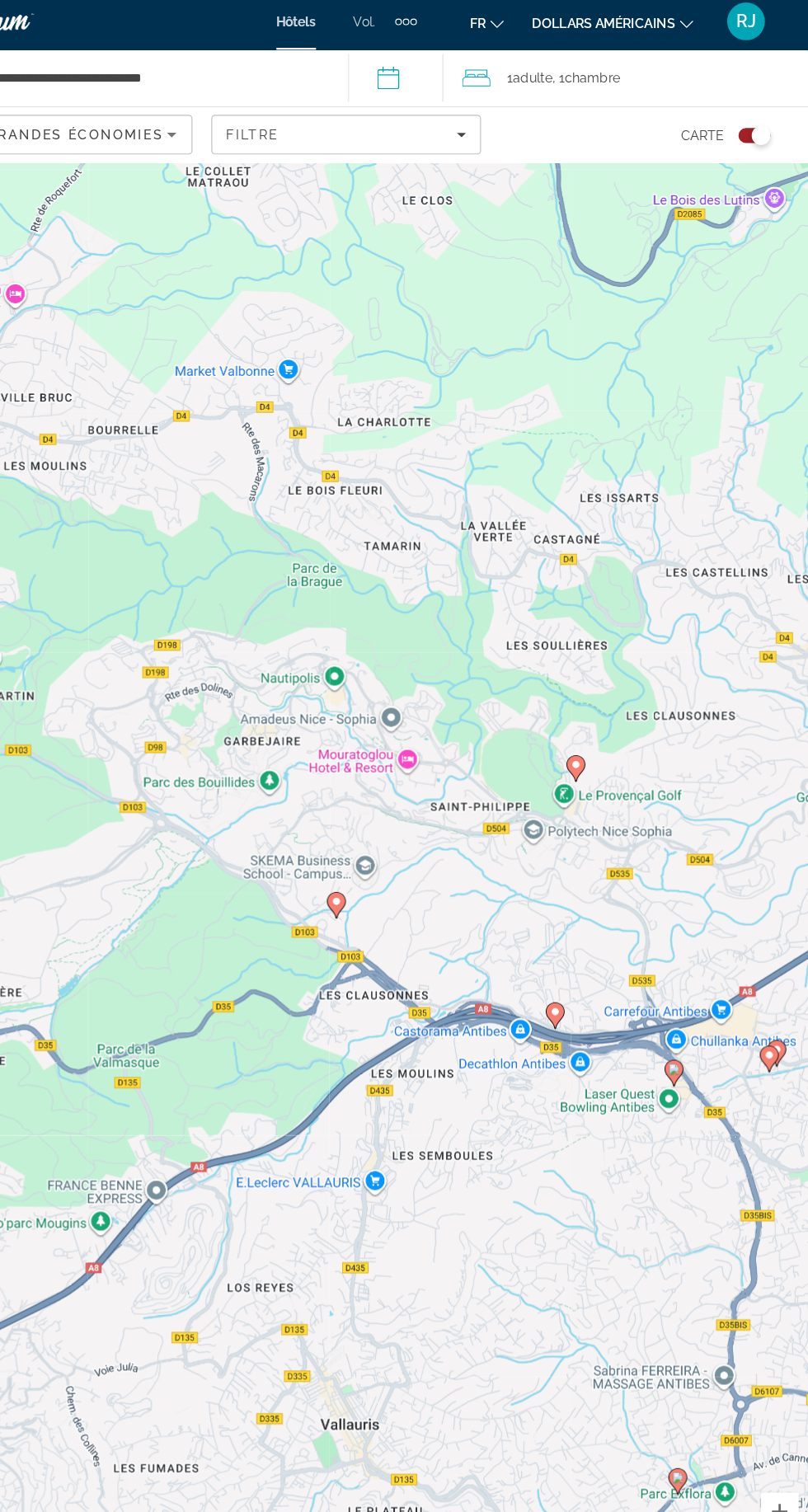
click at [456, 717] on div "Pour activer le glissement avec le clavier, appuyez sur Alt+Entrée. Une fois ce…" at bounding box center [404, 715] width 808 height 1364
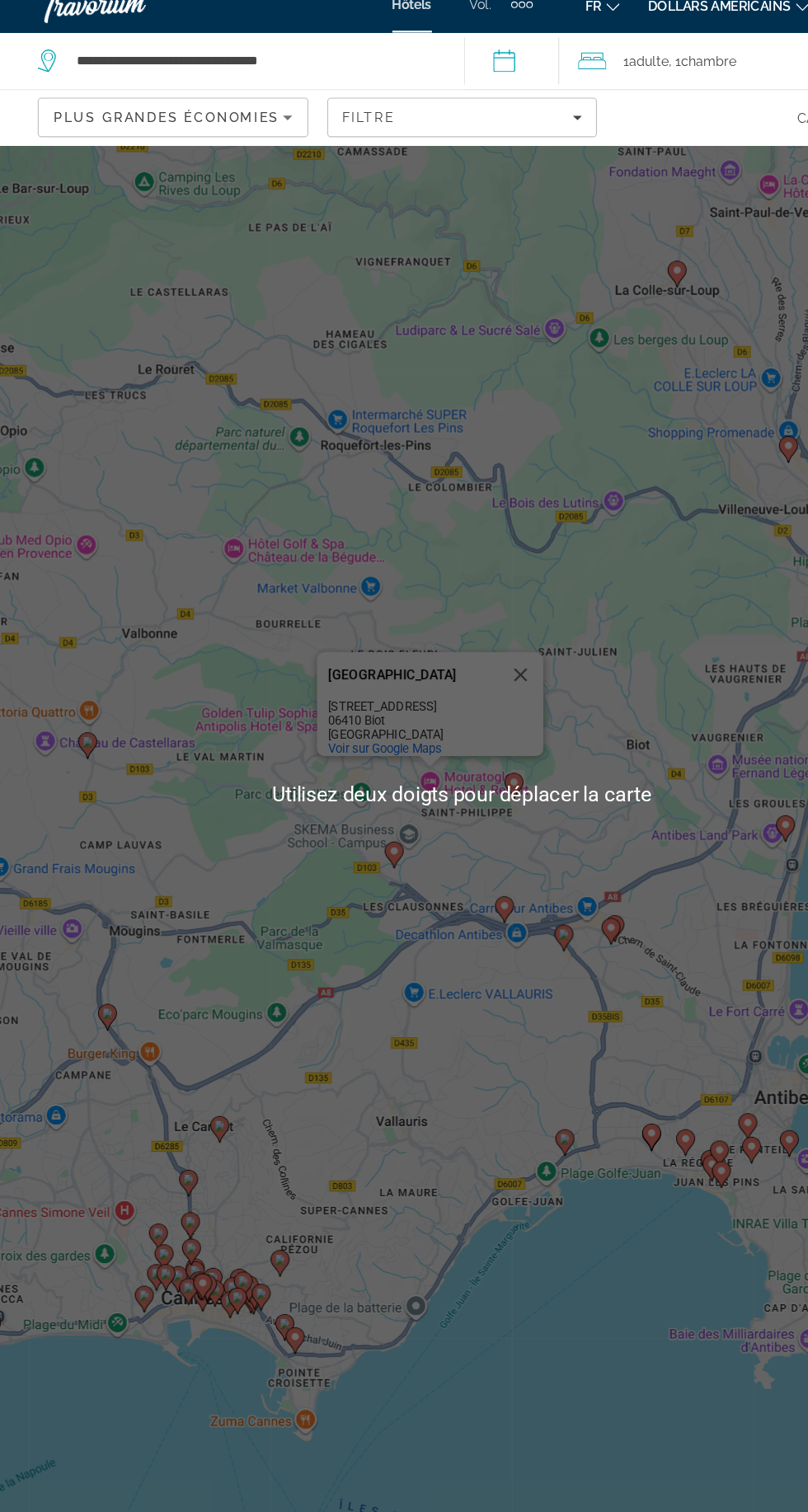
scroll to position [0, 0]
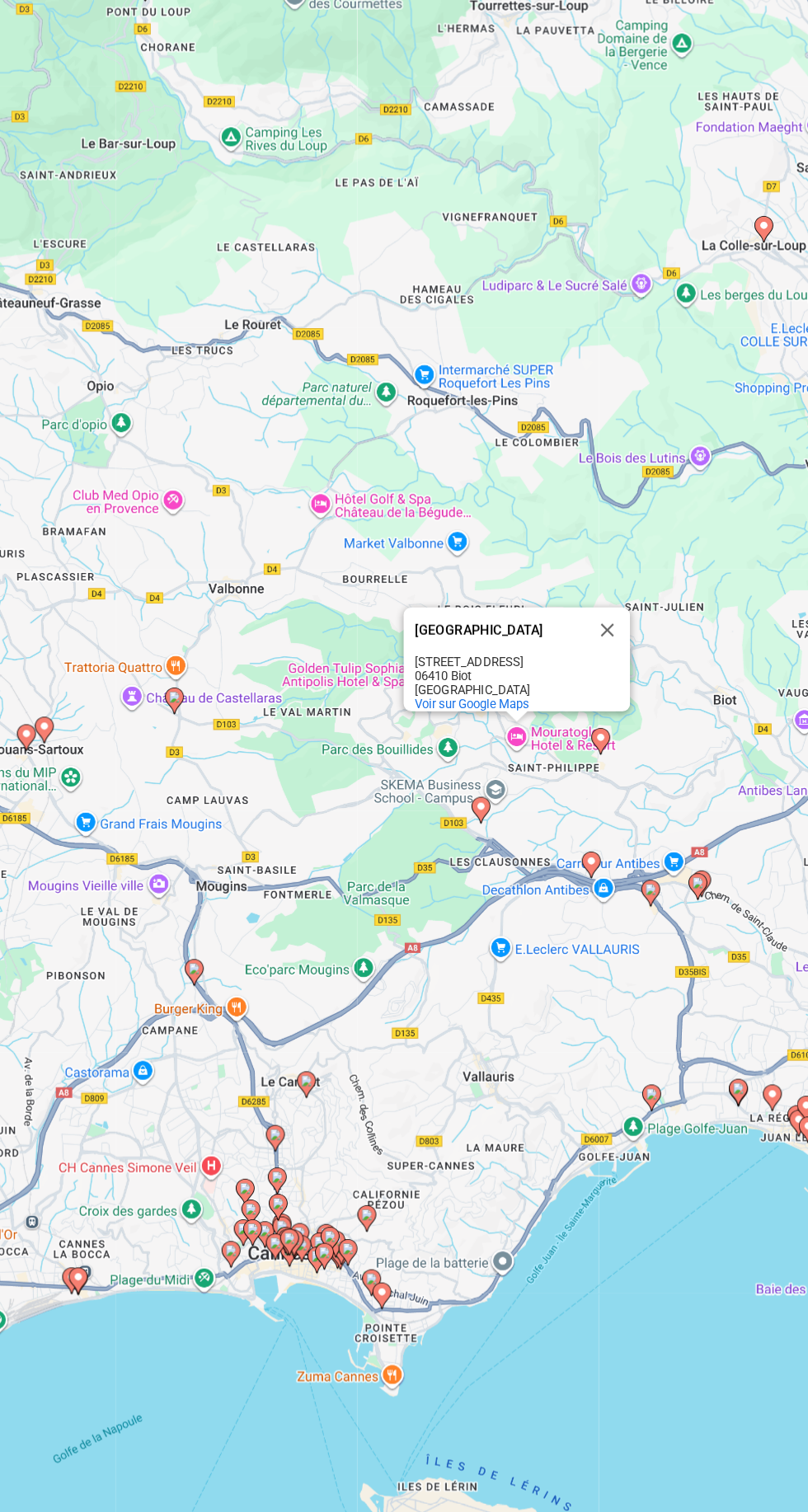
click at [153, 785] on icon "Contenu principal" at bounding box center [153, 774] width 15 height 21
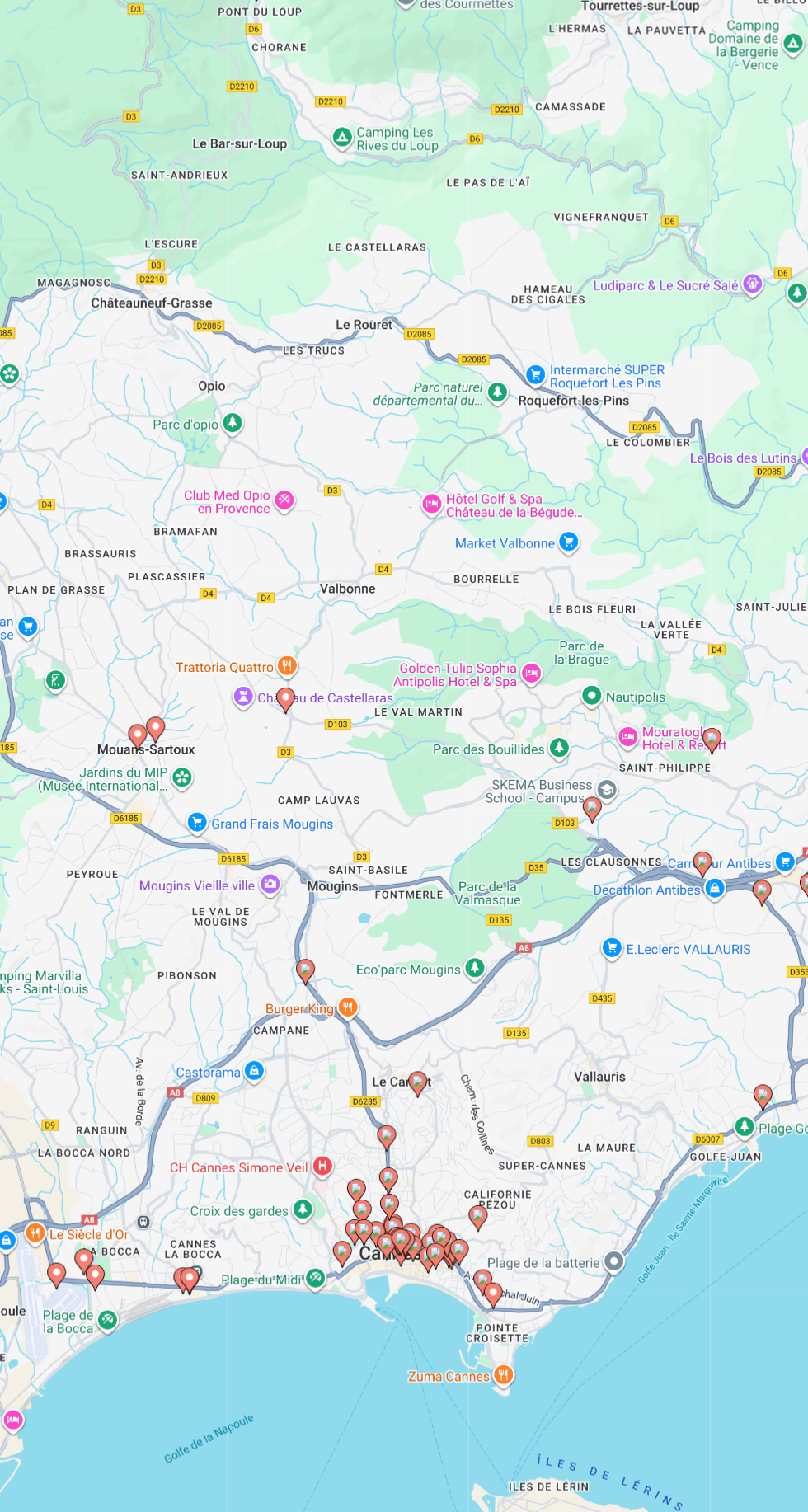
click at [529, 1109] on div "Pour naviguer, appuyez sur les touches fléchées. Pour activer le glissement ave…" at bounding box center [404, 830] width 808 height 1364
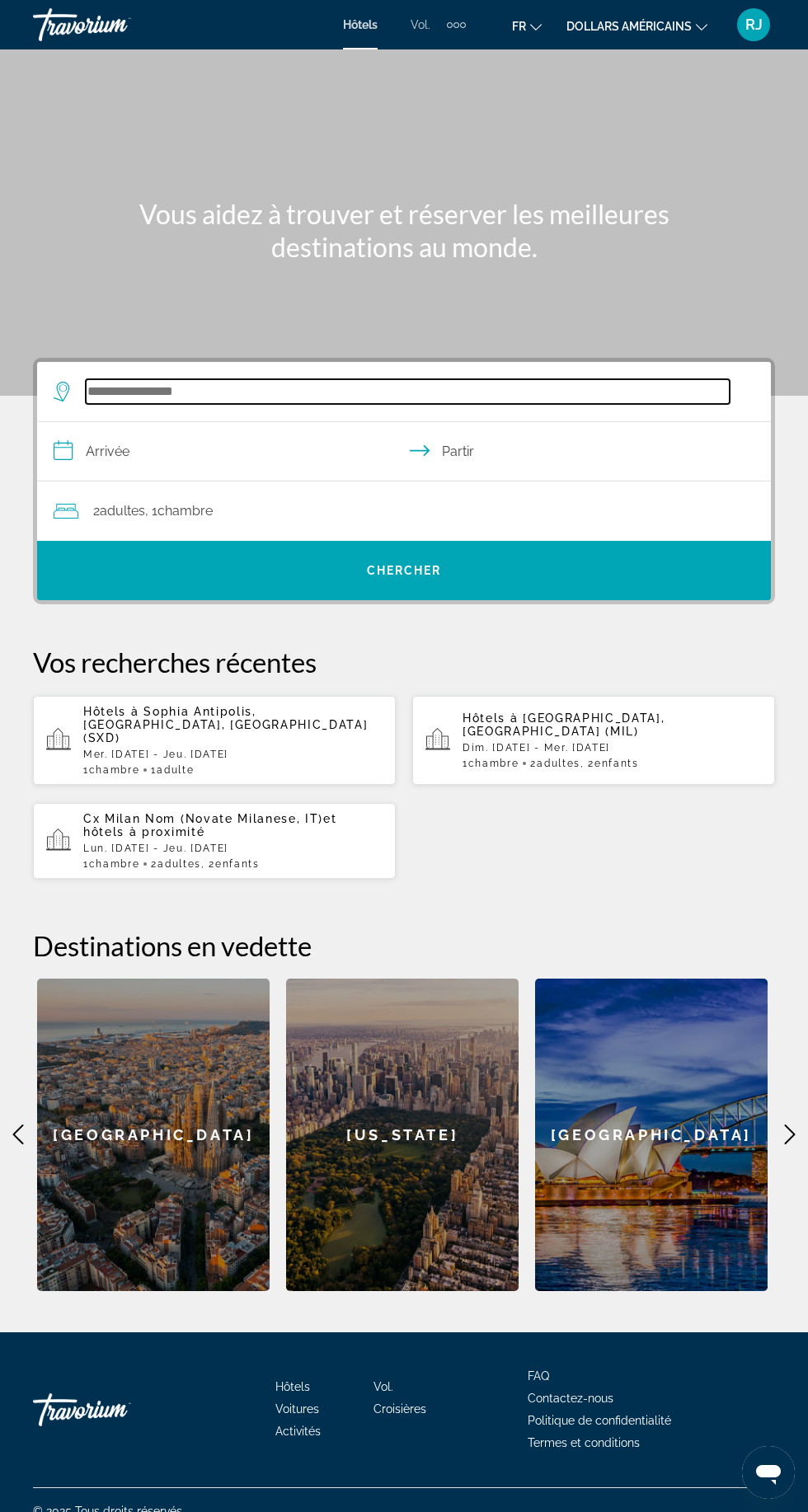
click at [215, 384] on input "Rechercher une destination hôtelière" at bounding box center [408, 391] width 644 height 25
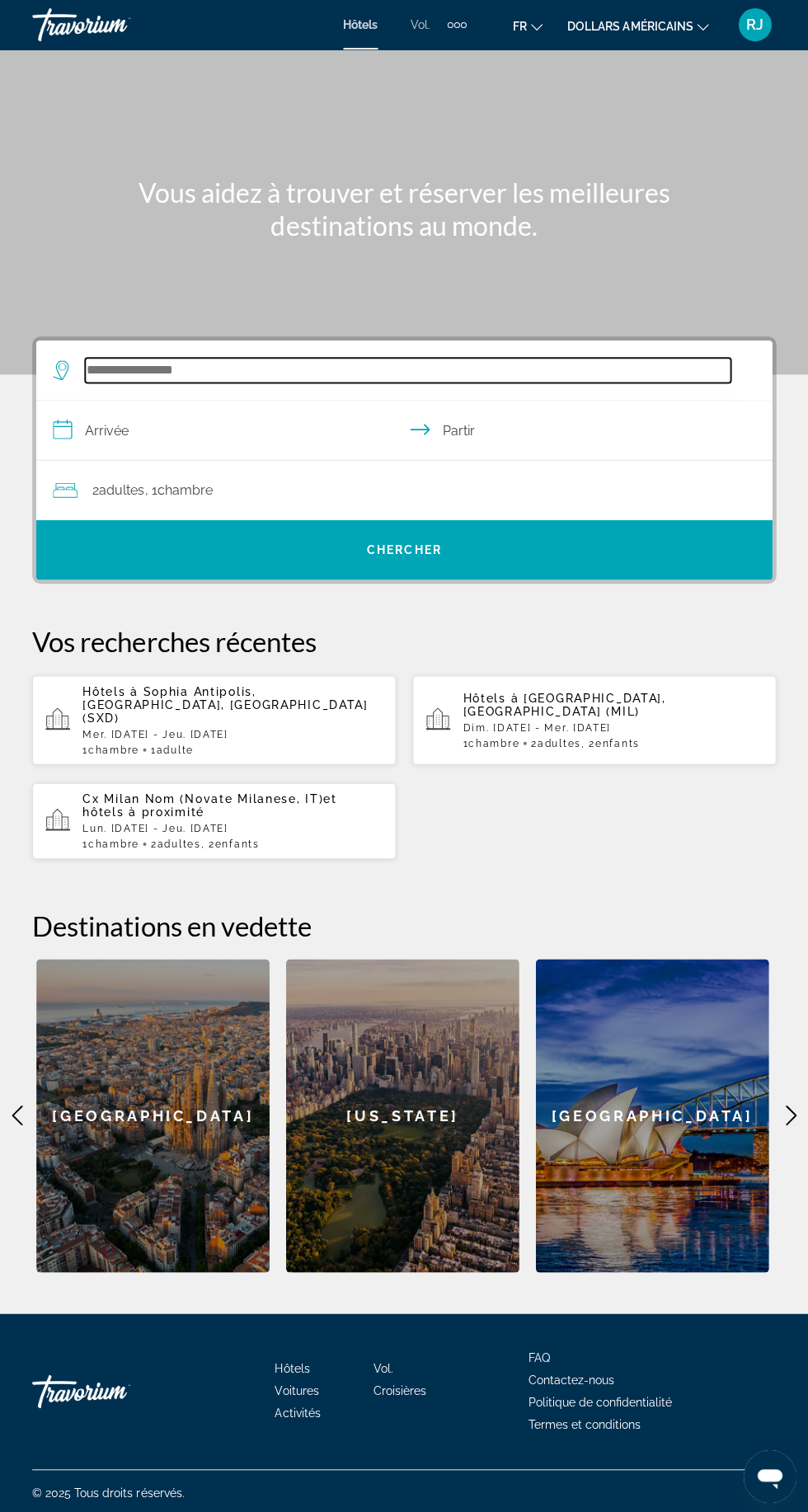
scroll to position [114, 0]
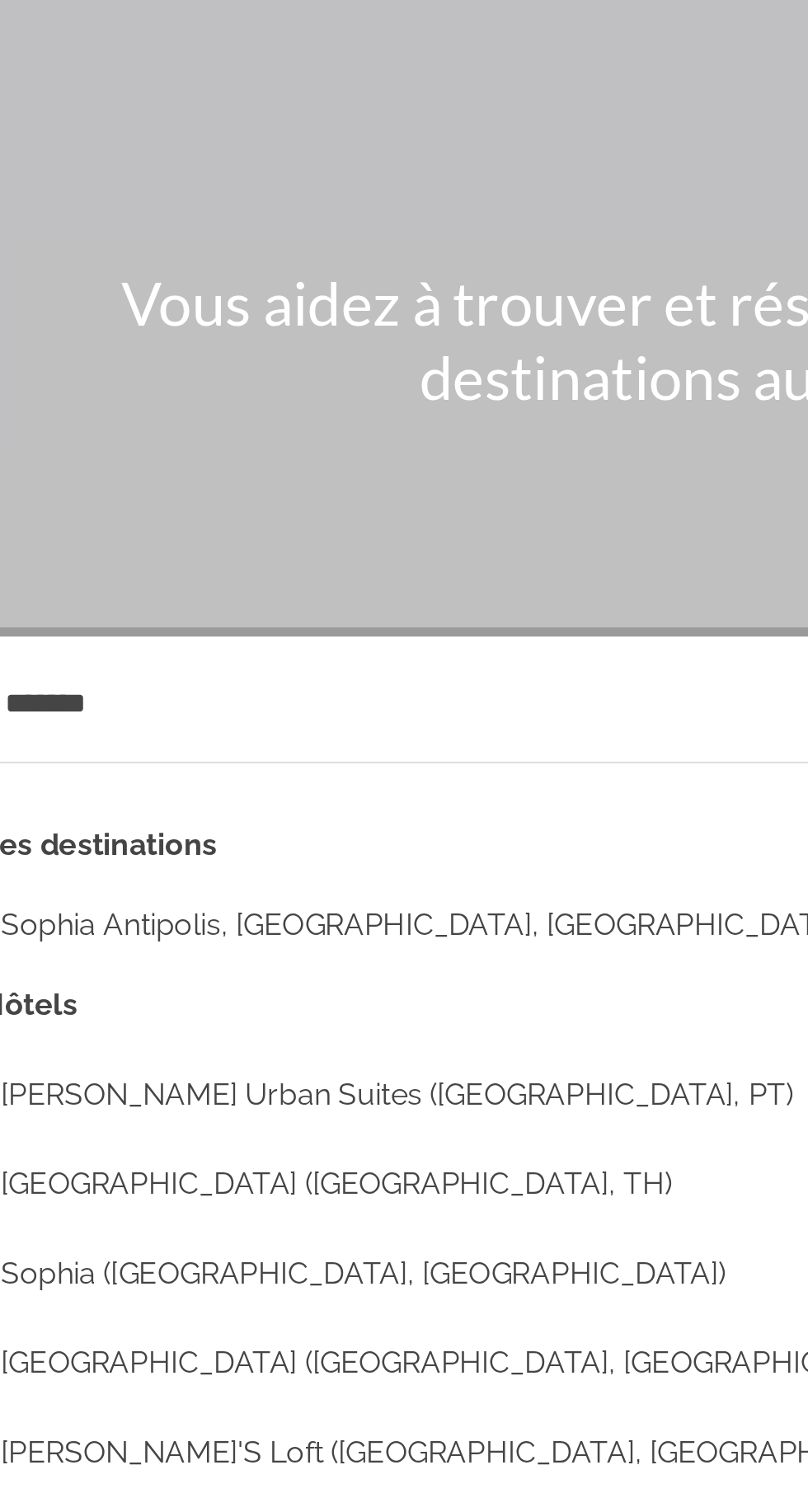
click at [314, 452] on button "Sophia Antipolis, [GEOGRAPHIC_DATA], [GEOGRAPHIC_DATA] (SXD)" at bounding box center [415, 467] width 677 height 31
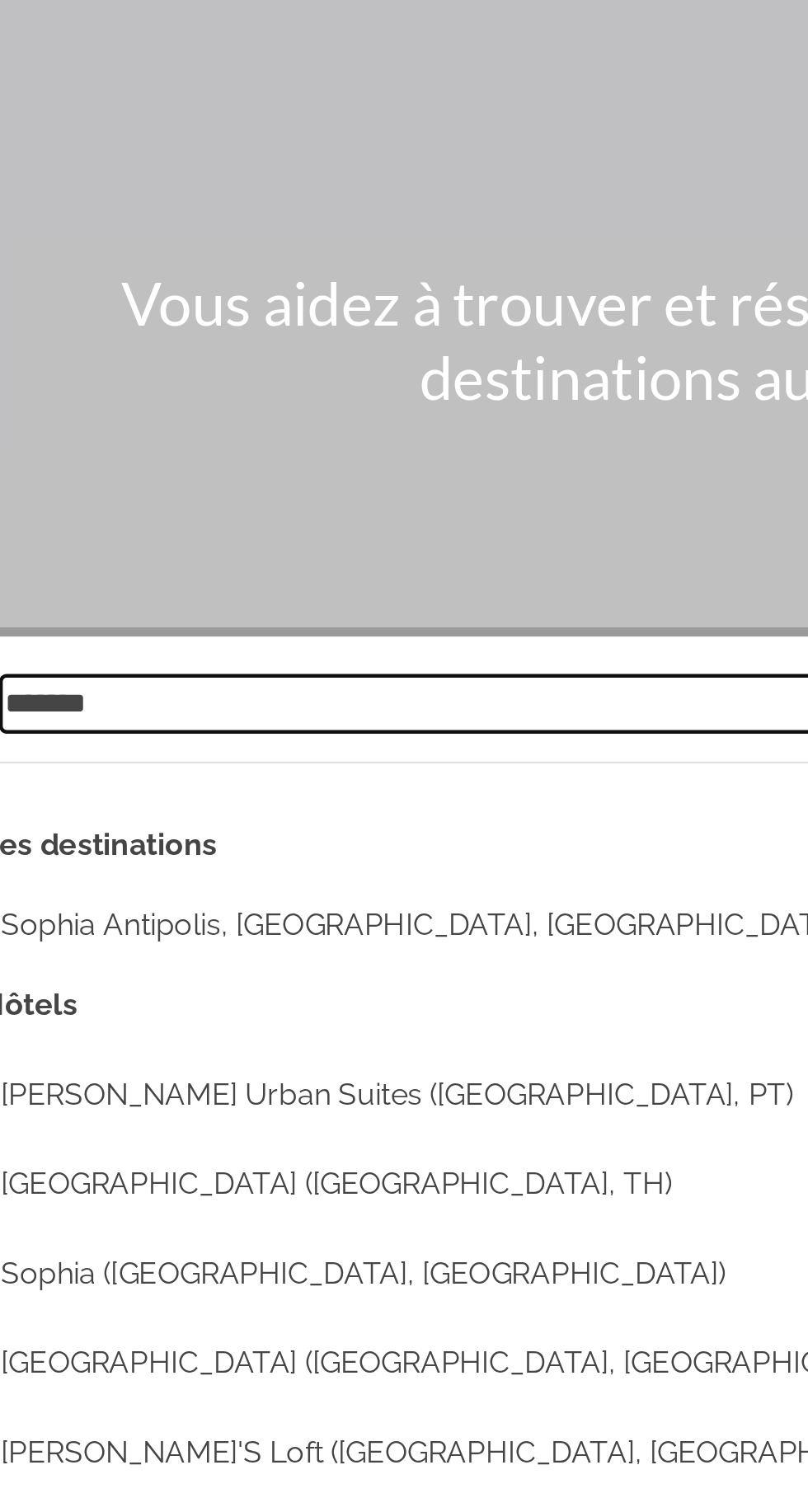
type input "**********"
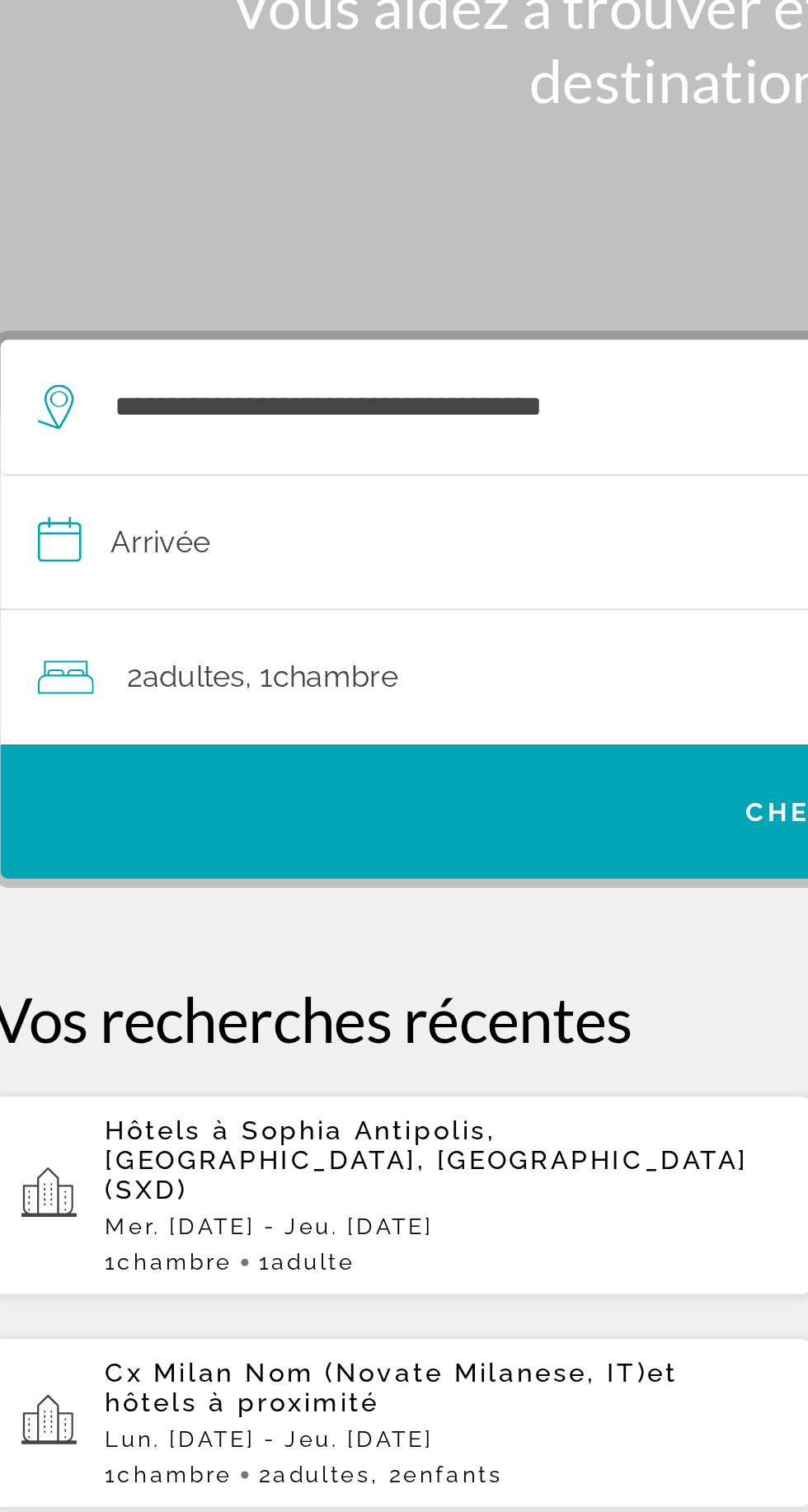
click at [201, 400] on input "**********" at bounding box center [408, 431] width 741 height 64
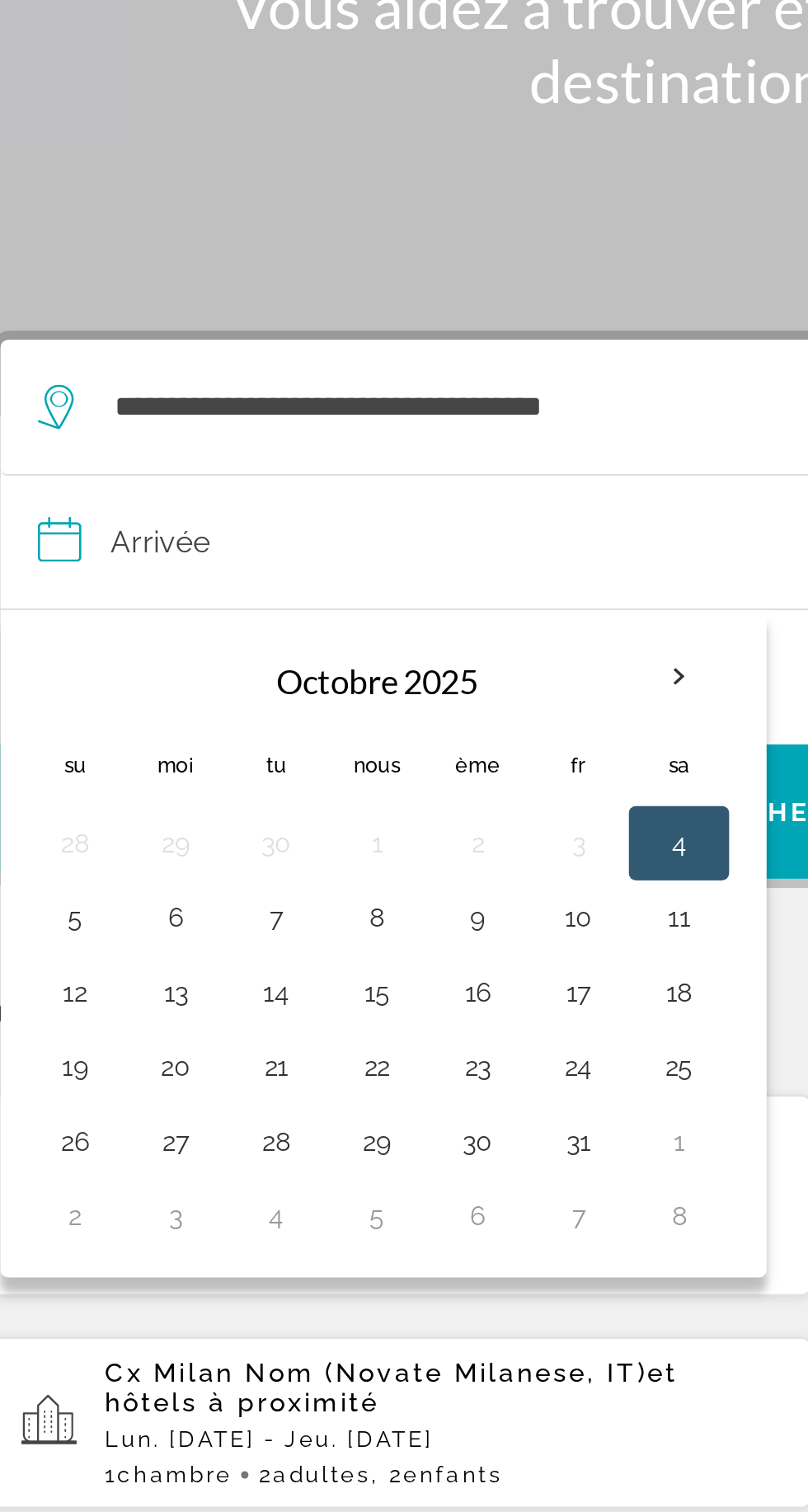
click at [203, 584] on button "8" at bounding box center [203, 595] width 26 height 23
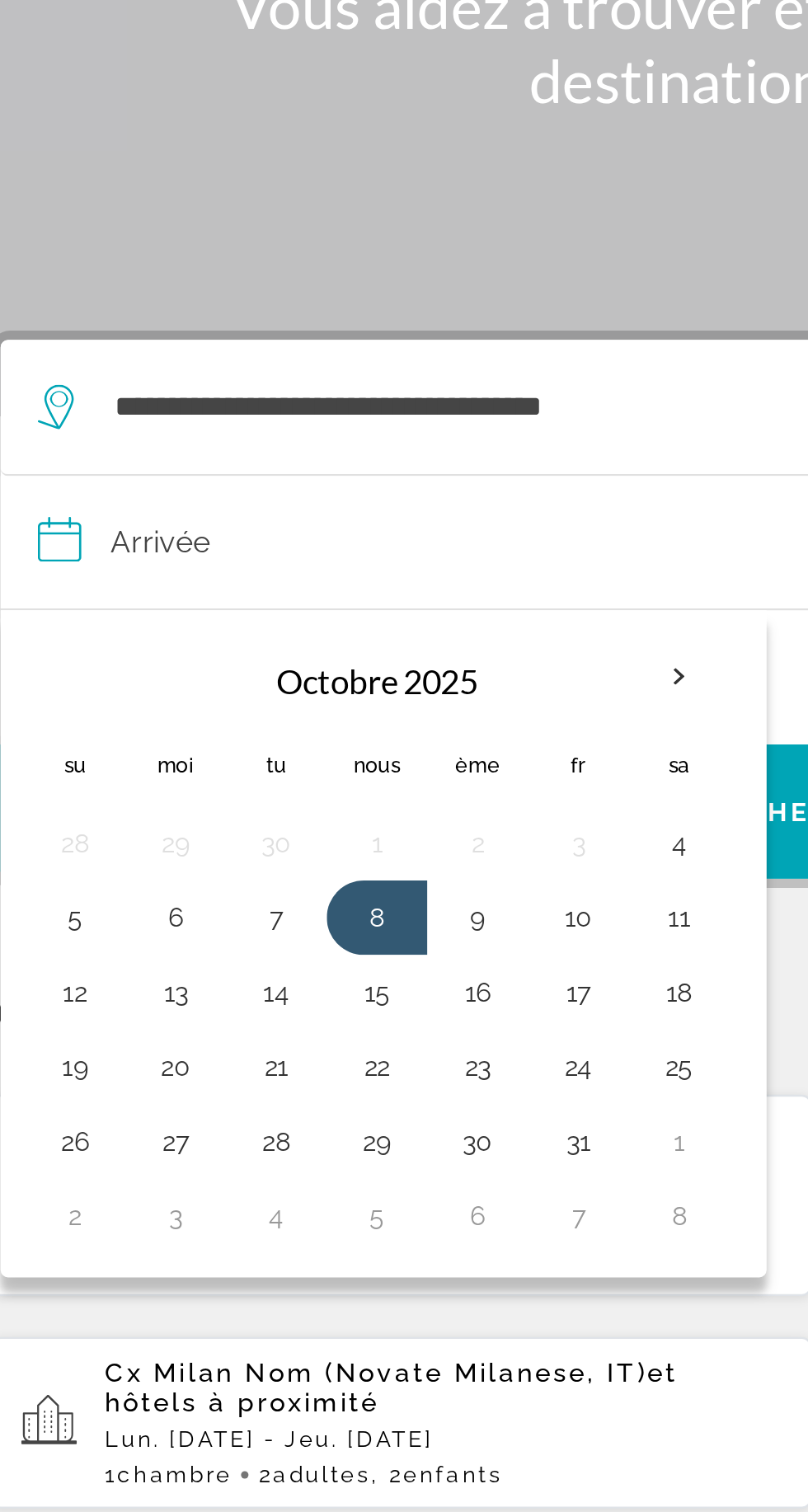
click at [249, 584] on button "9" at bounding box center [248, 595] width 26 height 23
type input "**********"
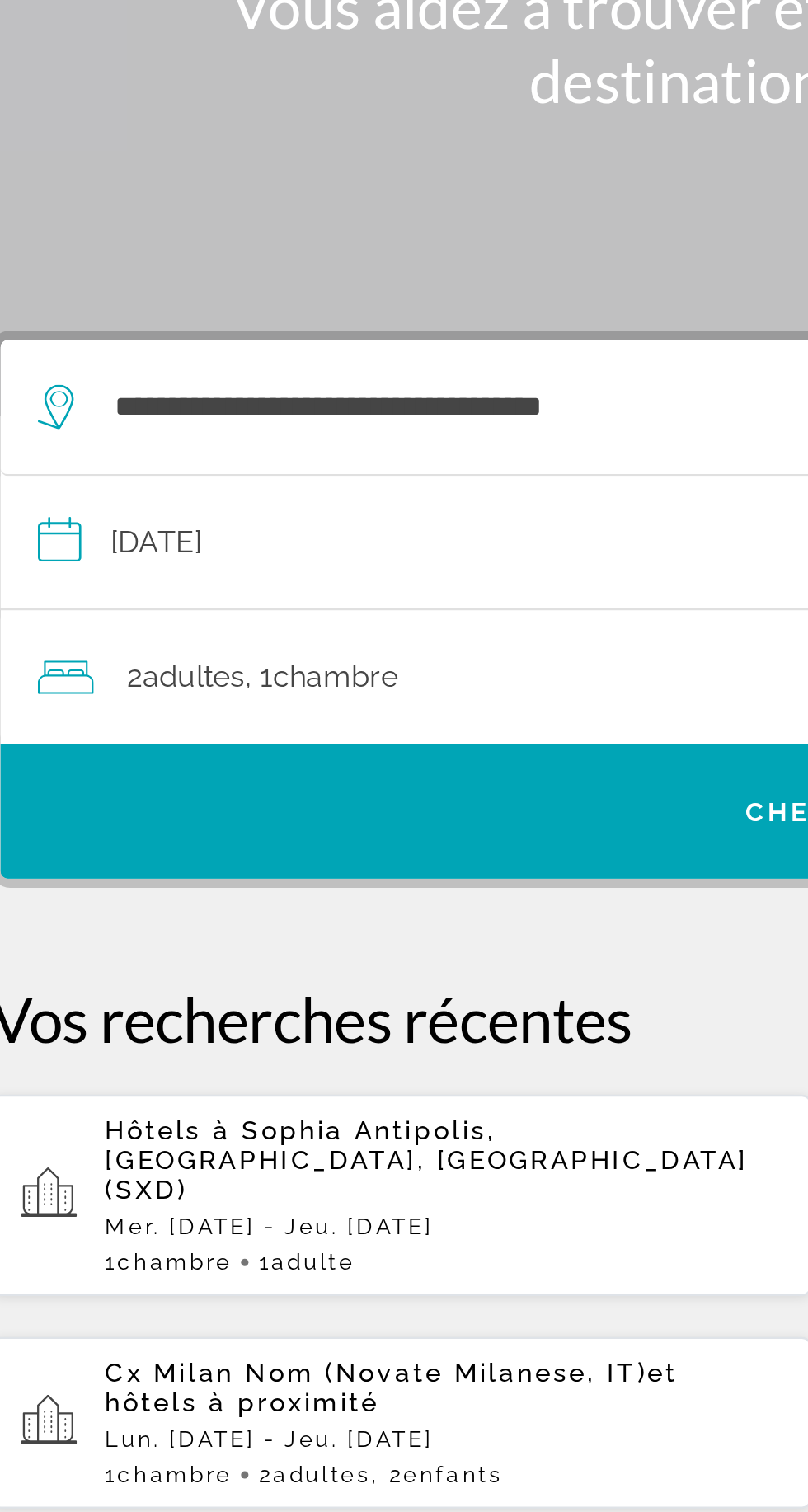
click at [319, 477] on div "2 adultes Adulte , 1 Chambre pièces" at bounding box center [412, 488] width 717 height 23
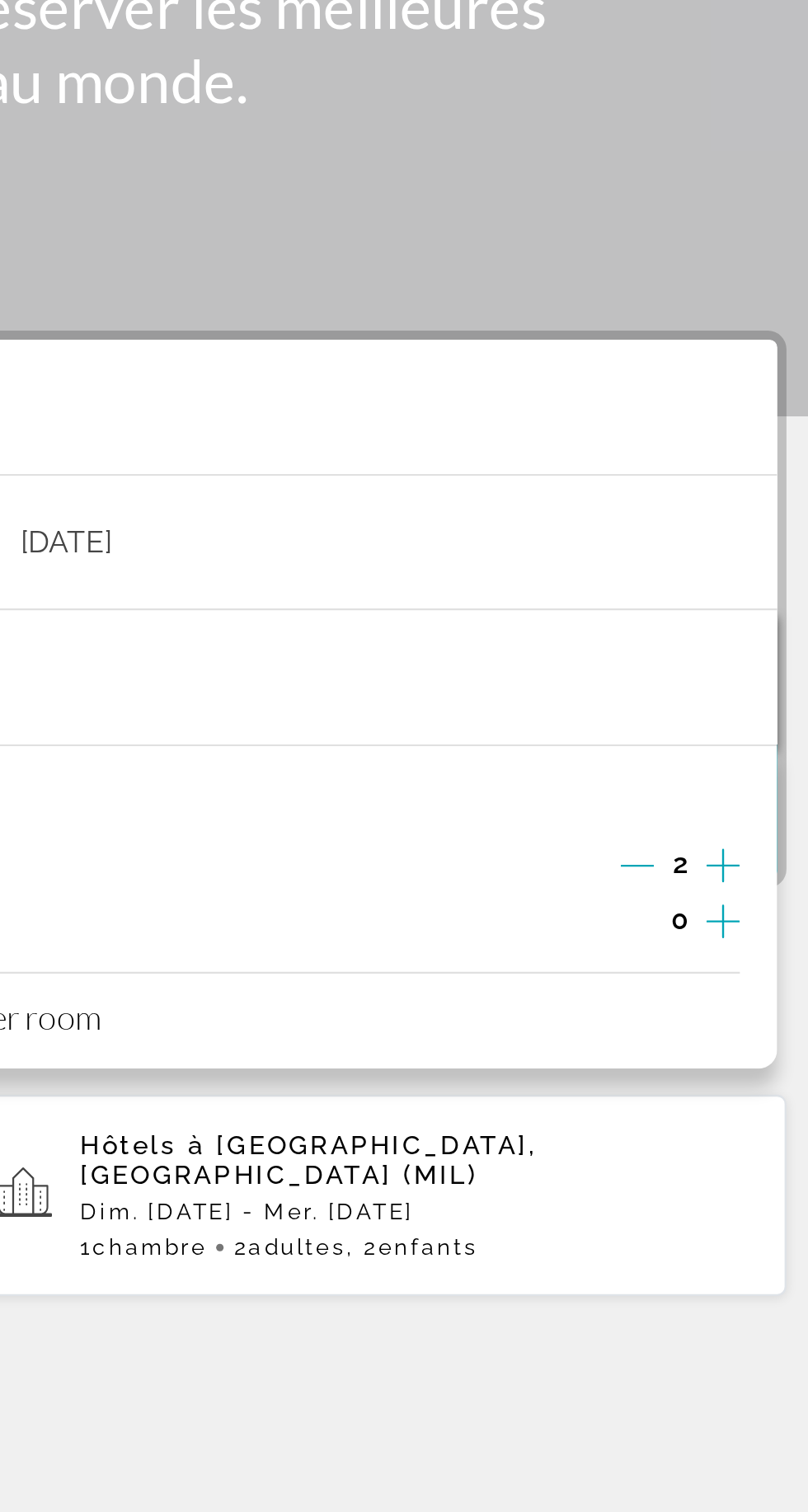
click at [706, 564] on icon "Decrement adults" at bounding box center [710, 572] width 15 height 15
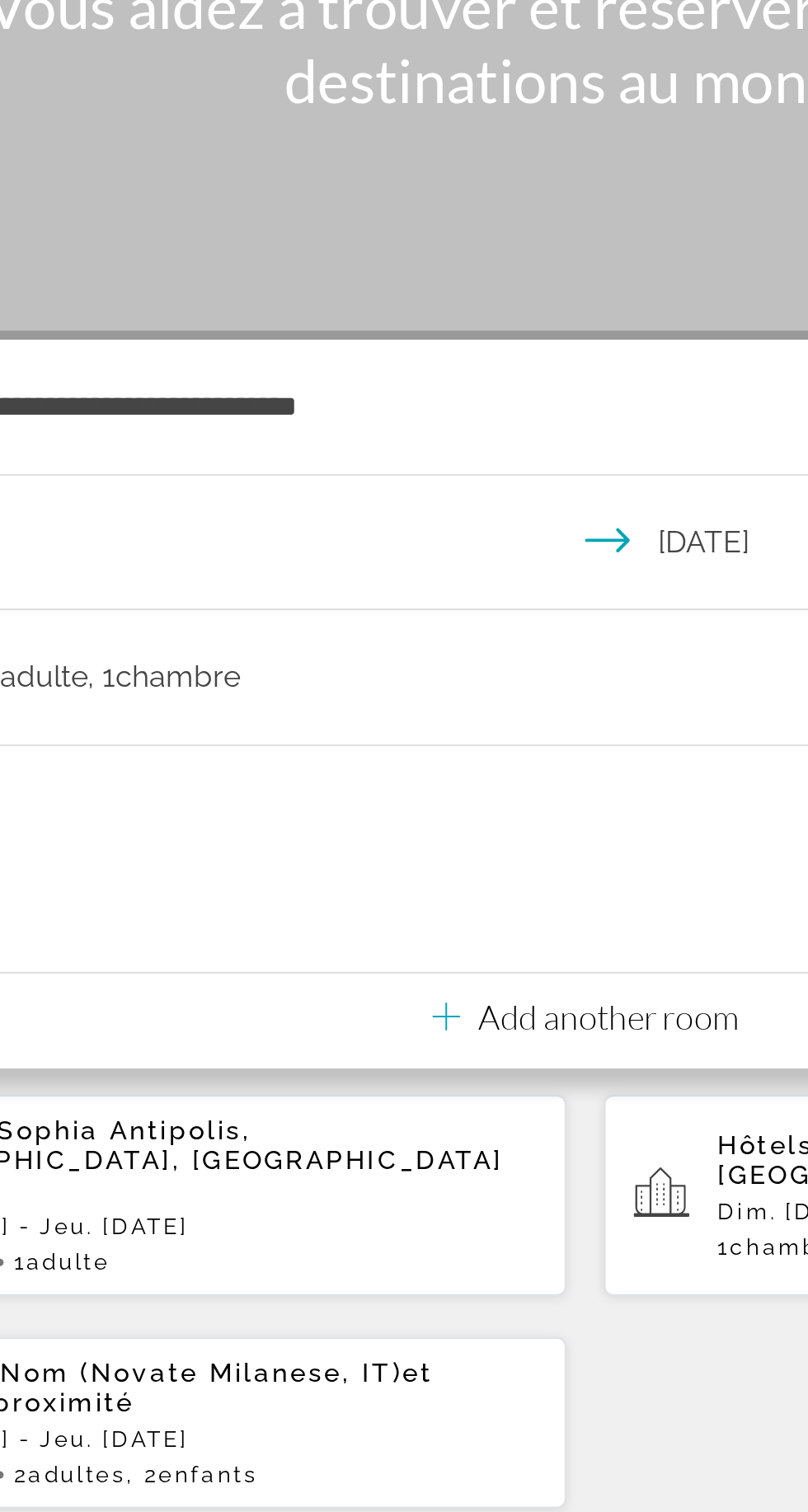
click at [447, 704] on div "Hôtels à [GEOGRAPHIC_DATA], [GEOGRAPHIC_DATA], [GEOGRAPHIC_DATA] (SXD) [GEOGRAP…" at bounding box center [404, 765] width 743 height 185
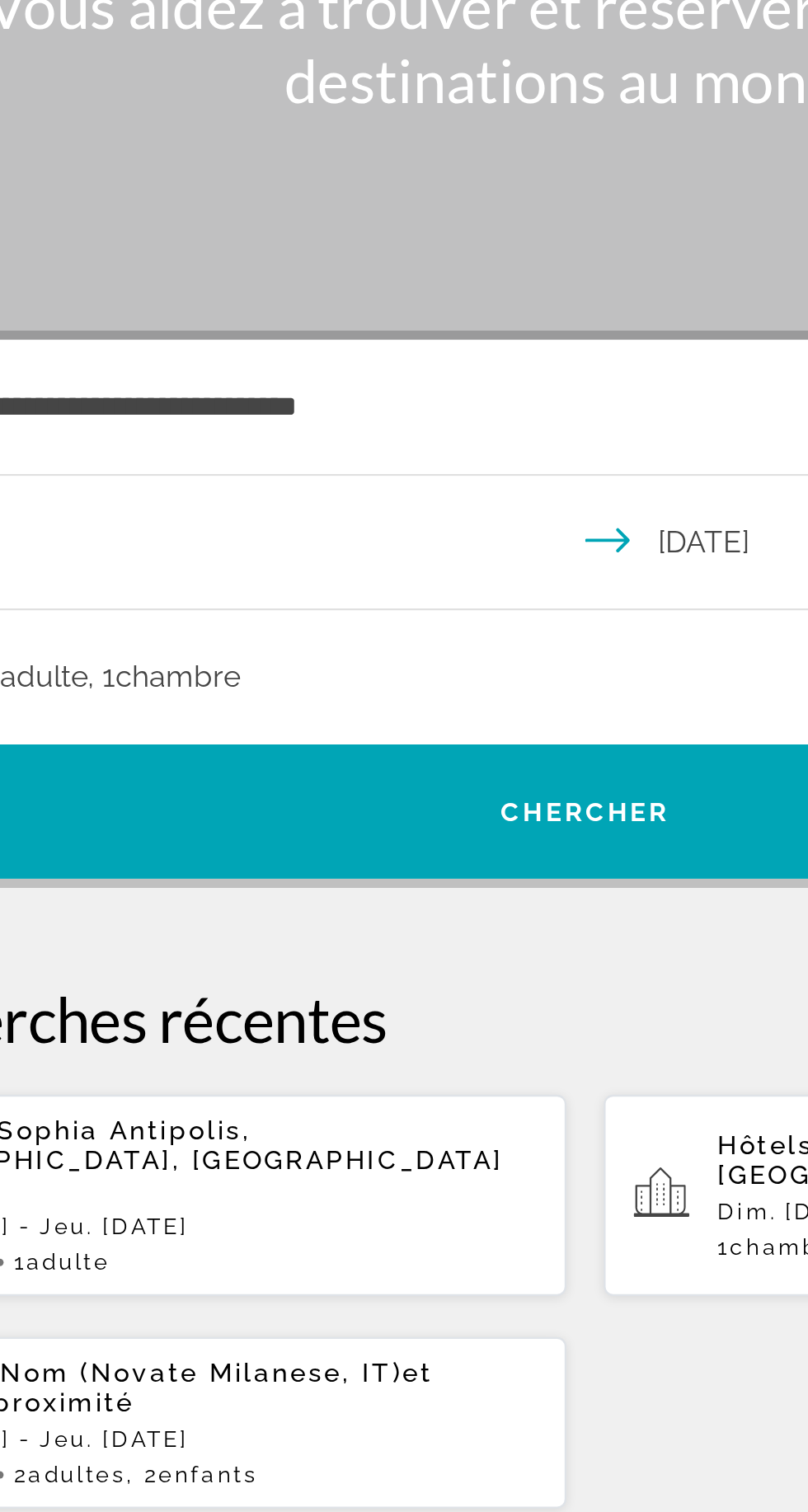
click at [412, 542] on font "Chercher" at bounding box center [404, 548] width 75 height 14
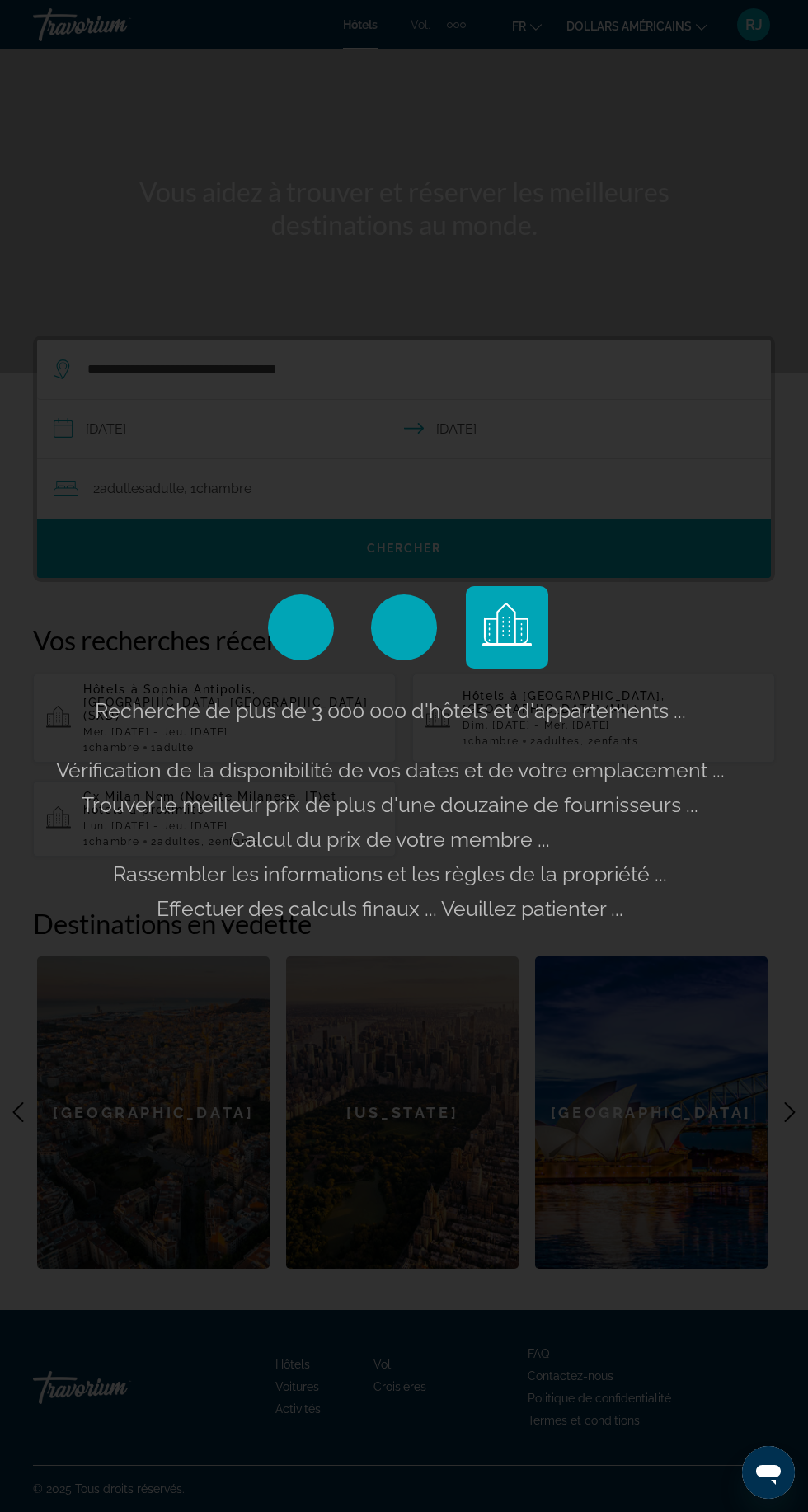
scroll to position [103, 0]
